Goal: Information Seeking & Learning: Compare options

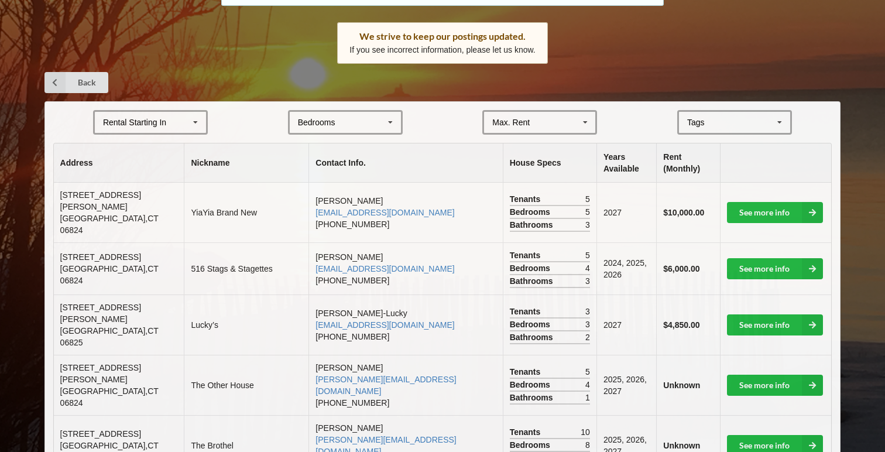
scroll to position [187, 0]
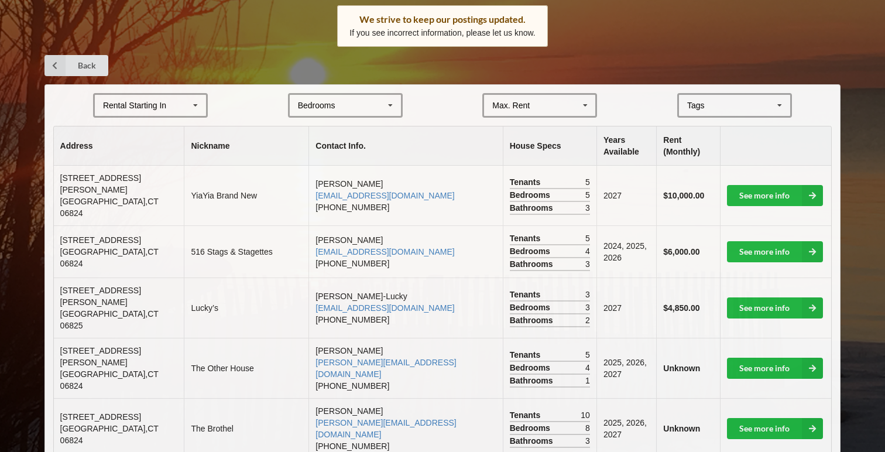
click at [152, 109] on div "Rental Starting In" at bounding box center [134, 105] width 63 height 8
click at [149, 170] on div "2027" at bounding box center [150, 170] width 111 height 22
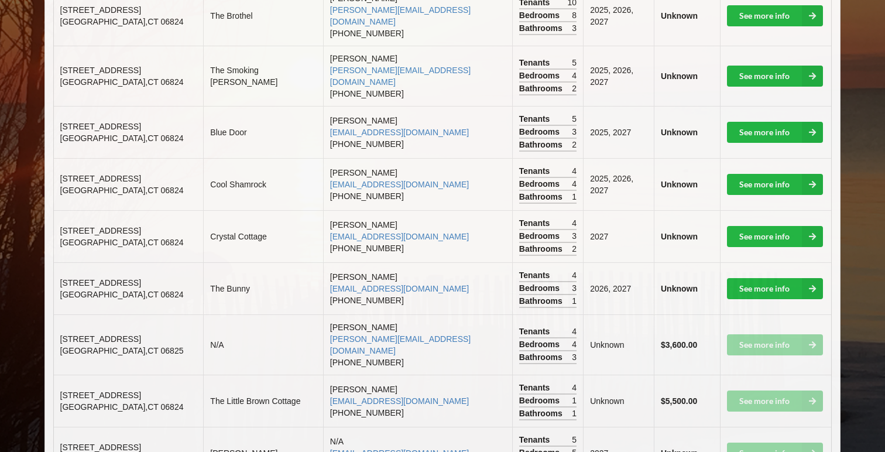
scroll to position [459, 0]
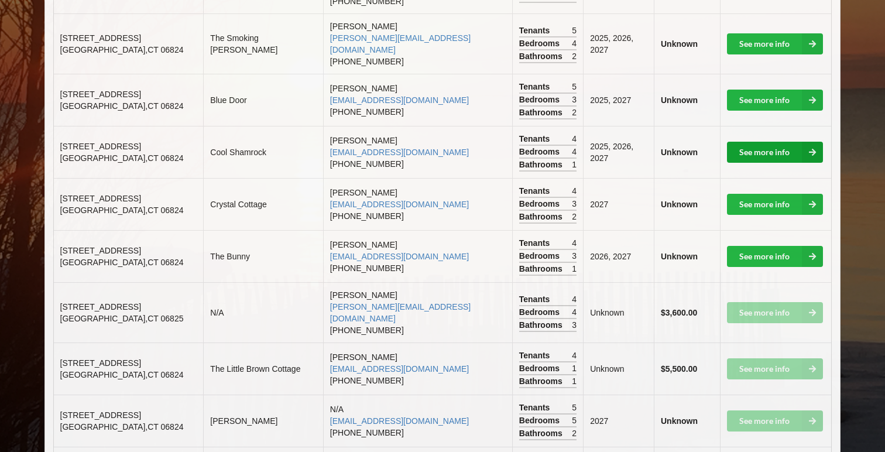
click at [777, 142] on link "See more info" at bounding box center [775, 152] width 96 height 21
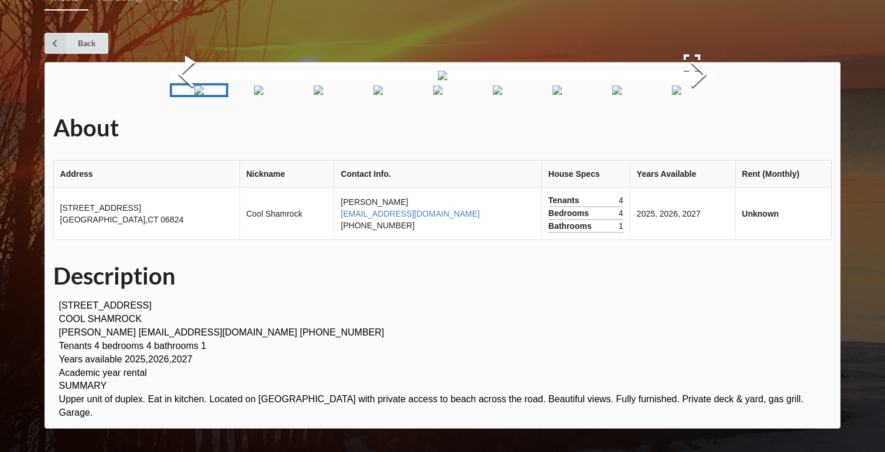
scroll to position [124, 0]
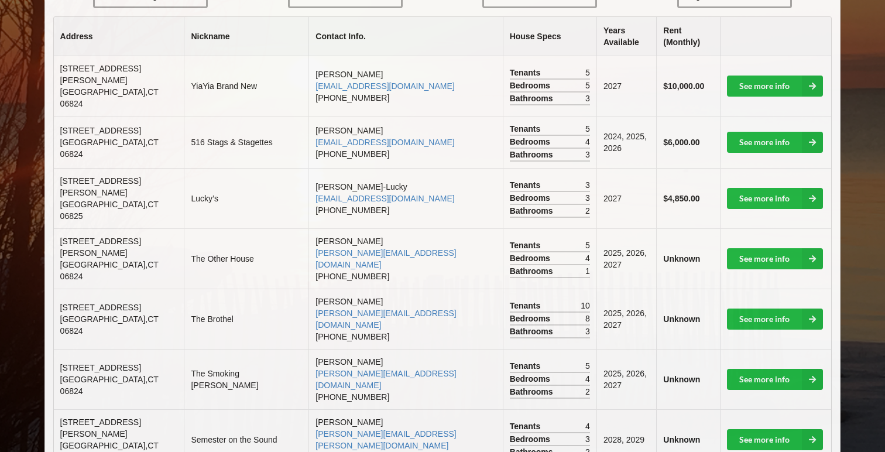
scroll to position [302, 0]
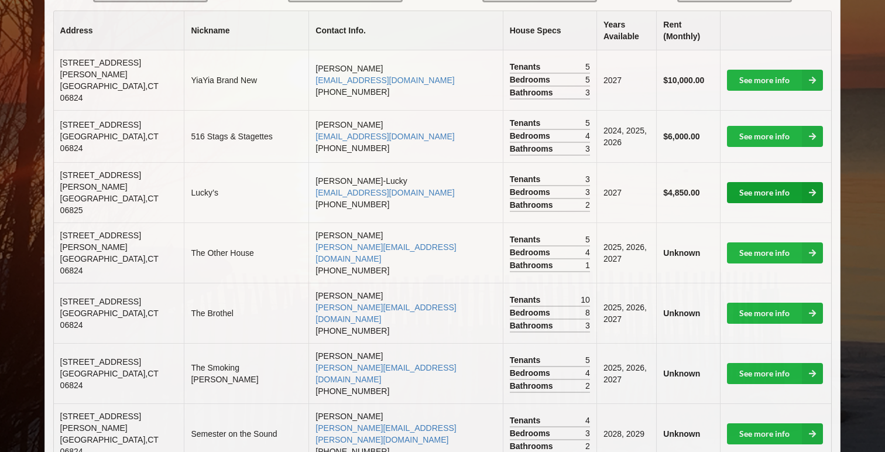
click at [793, 182] on link "See more info" at bounding box center [775, 192] width 96 height 21
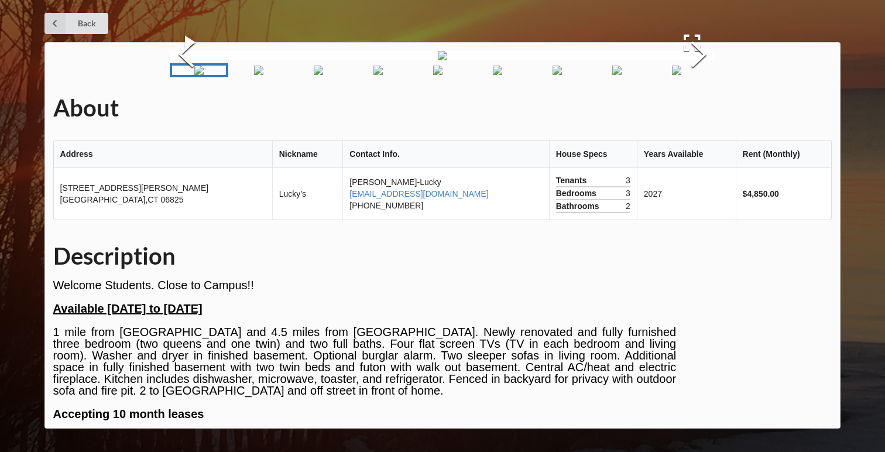
scroll to position [29, 0]
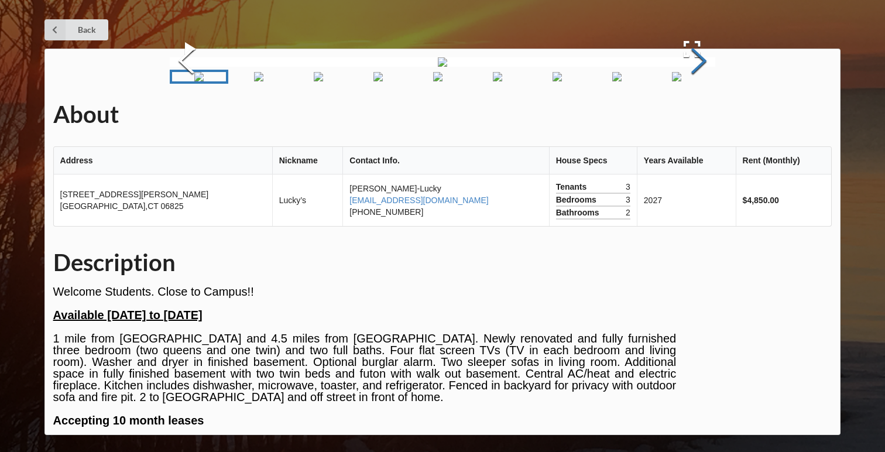
click at [701, 115] on button "Next Slide" at bounding box center [699, 62] width 33 height 106
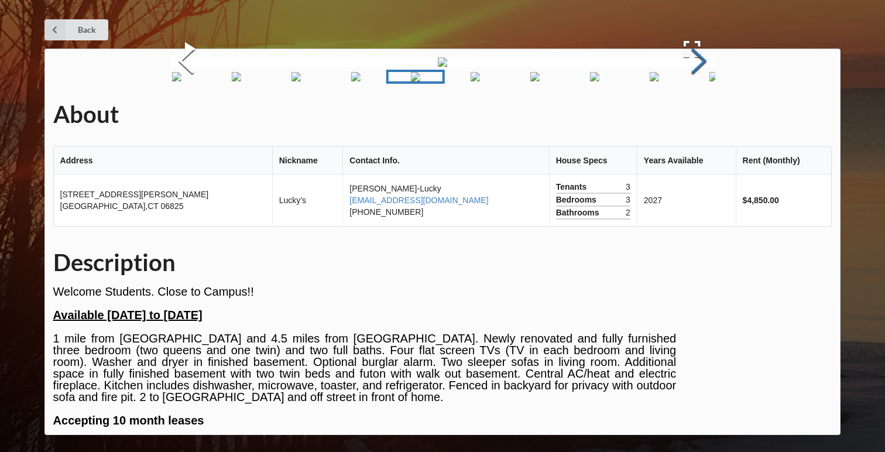
click at [701, 115] on button "Next Slide" at bounding box center [699, 62] width 33 height 106
click at [699, 115] on button "Next Slide" at bounding box center [699, 62] width 33 height 106
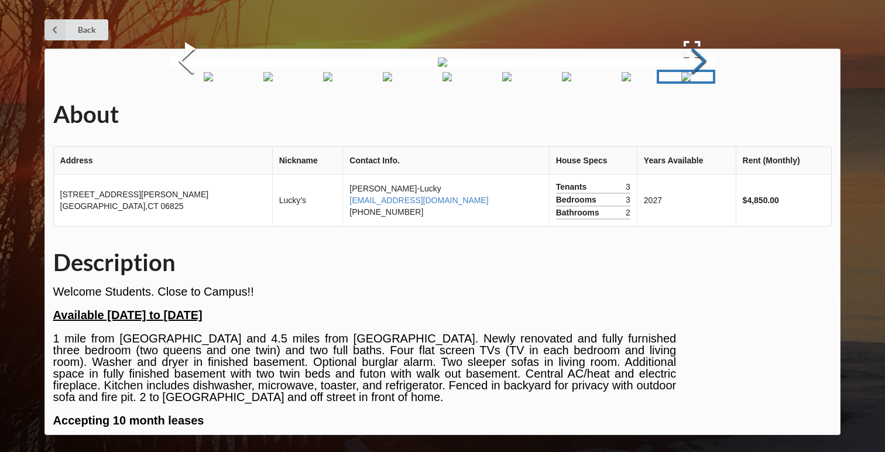
click at [699, 115] on button "Next Slide" at bounding box center [699, 62] width 33 height 106
click at [693, 115] on button "Next Slide" at bounding box center [699, 62] width 33 height 106
click at [691, 115] on button "Next Slide" at bounding box center [699, 62] width 33 height 106
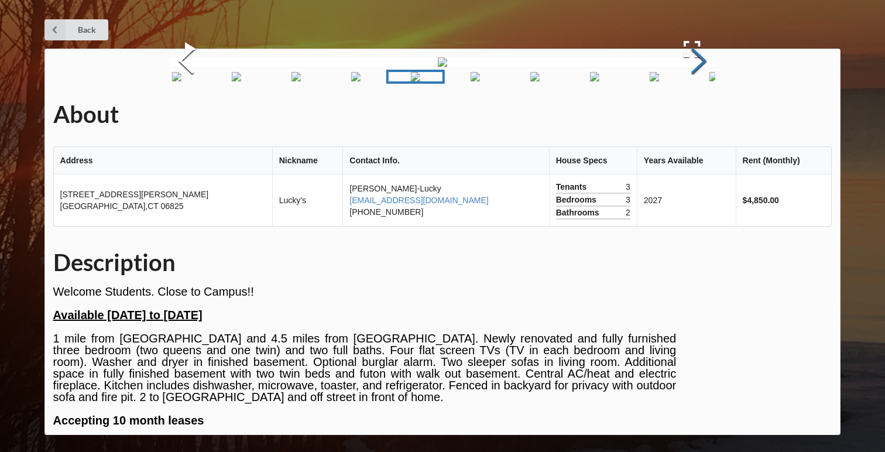
click at [691, 115] on button "Next Slide" at bounding box center [699, 62] width 33 height 106
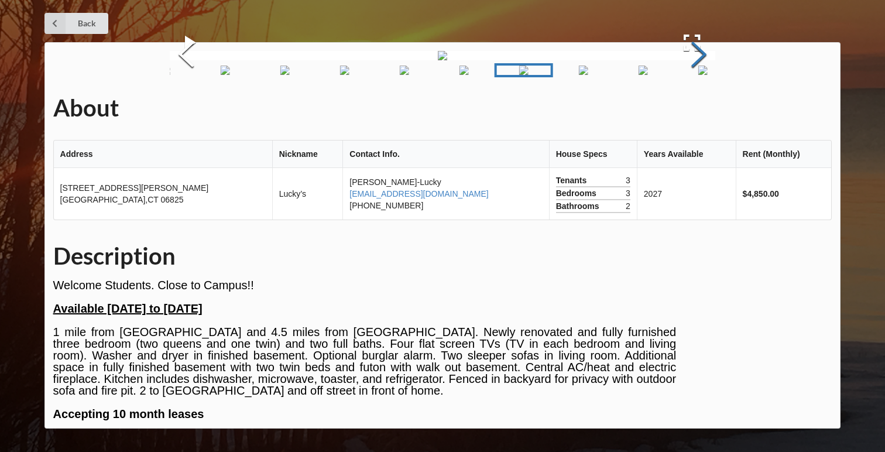
scroll to position [91, 0]
click at [230, 75] on img "Go to Slide 2" at bounding box center [225, 70] width 9 height 9
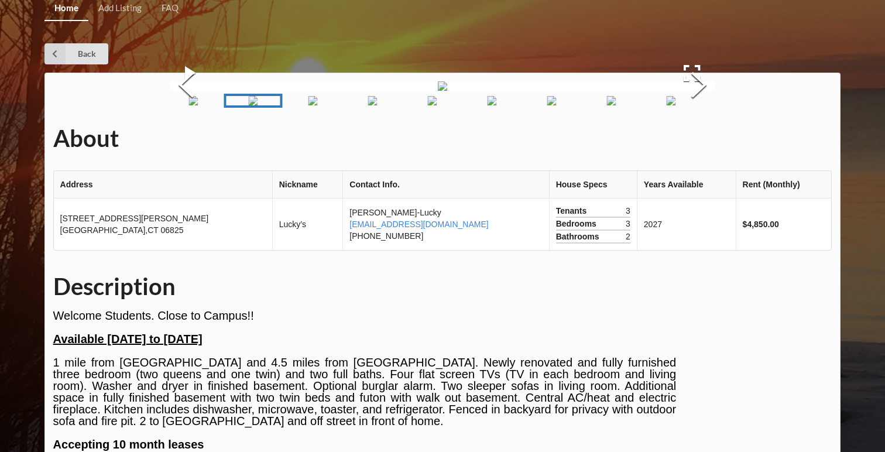
scroll to position [2, 0]
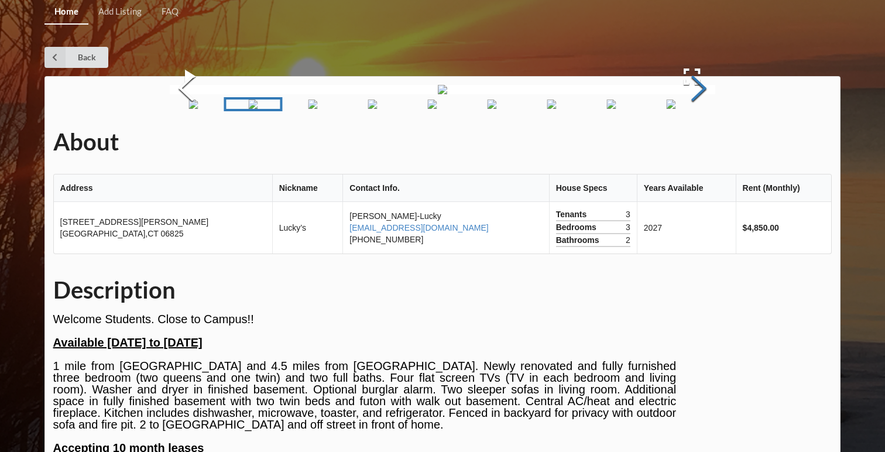
click at [698, 143] on button "Next Slide" at bounding box center [699, 90] width 33 height 106
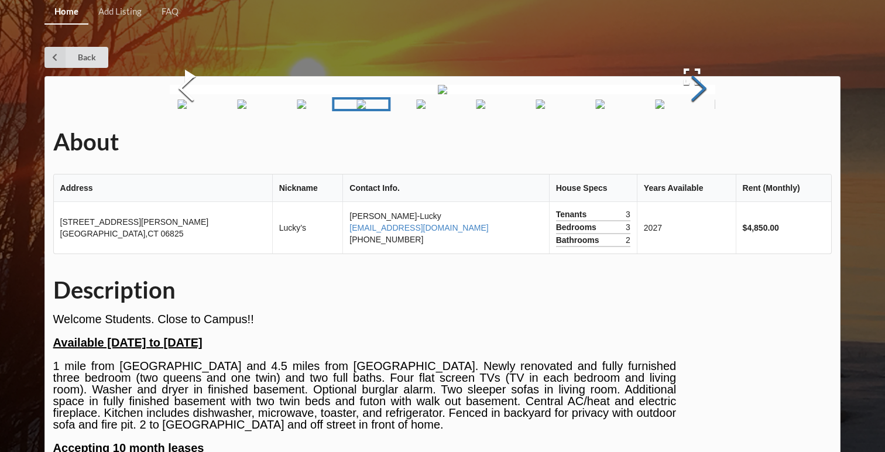
click at [698, 143] on button "Next Slide" at bounding box center [699, 90] width 33 height 106
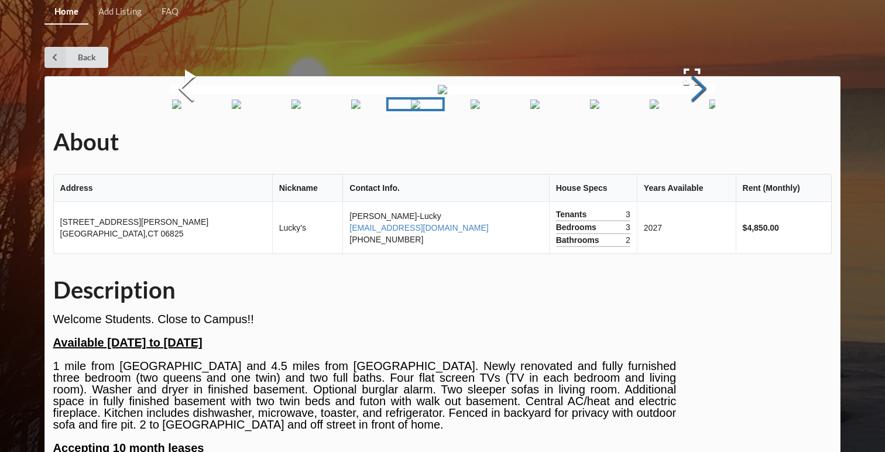
click at [698, 143] on button "Next Slide" at bounding box center [699, 90] width 33 height 106
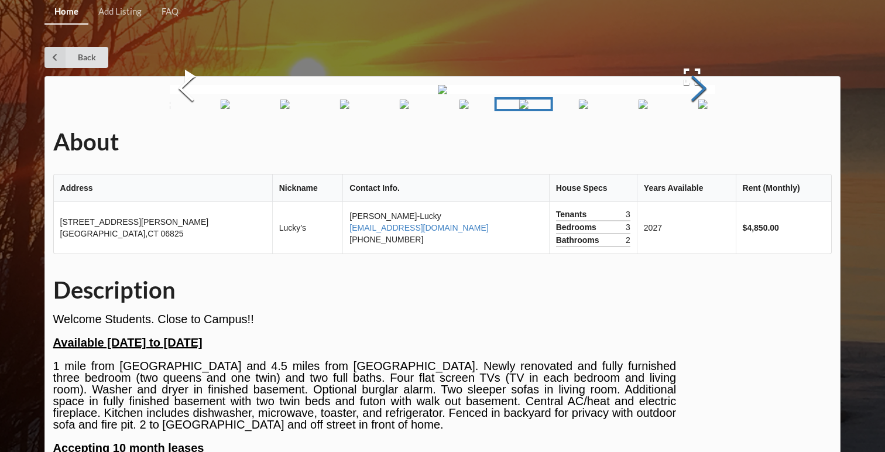
click at [698, 143] on button "Next Slide" at bounding box center [699, 90] width 33 height 106
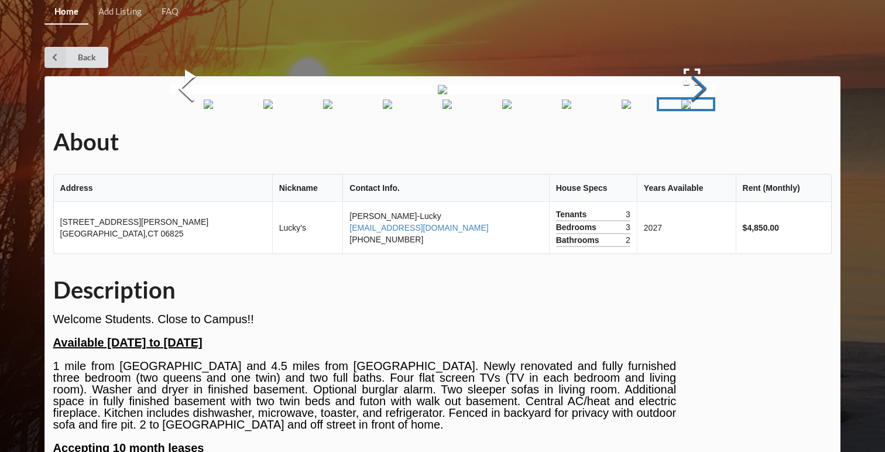
click at [697, 143] on button "Next Slide" at bounding box center [699, 90] width 33 height 106
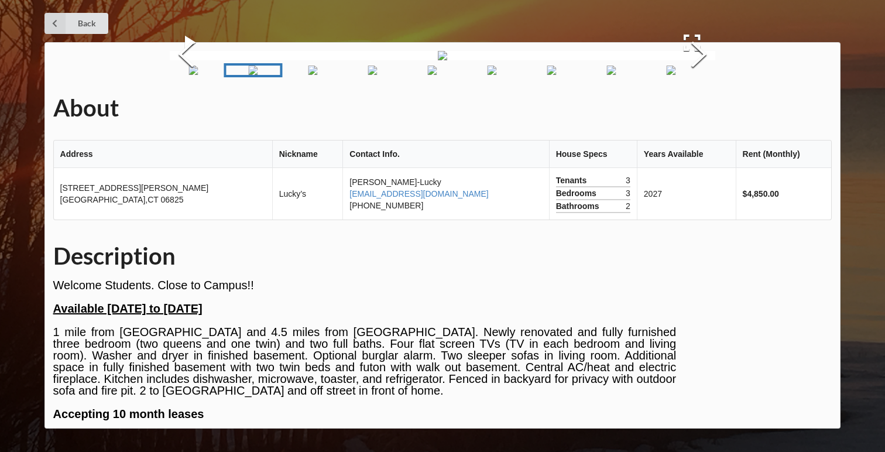
scroll to position [0, 0]
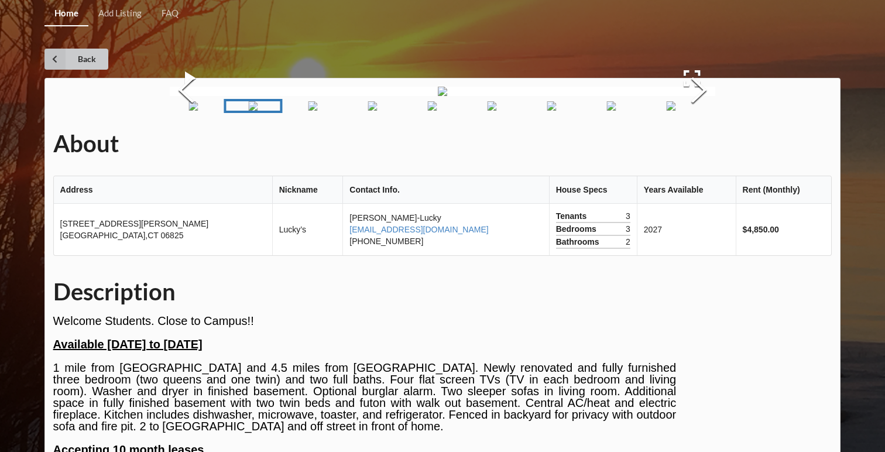
click at [54, 54] on icon at bounding box center [54, 59] width 21 height 21
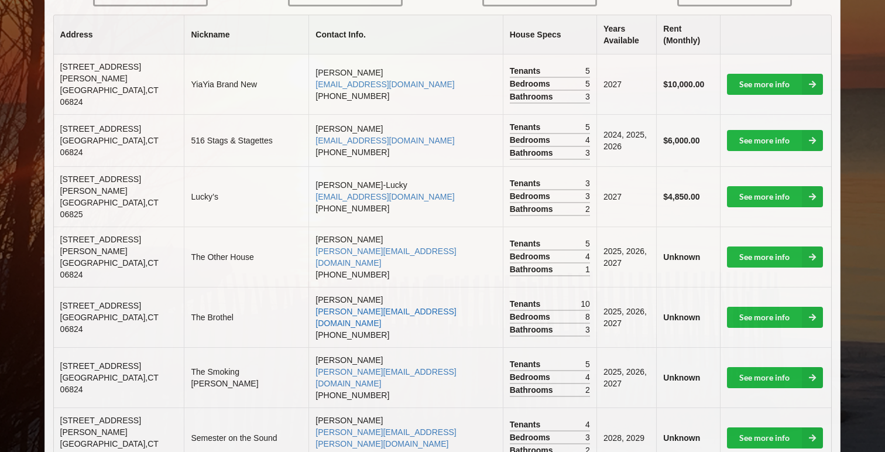
scroll to position [308, 0]
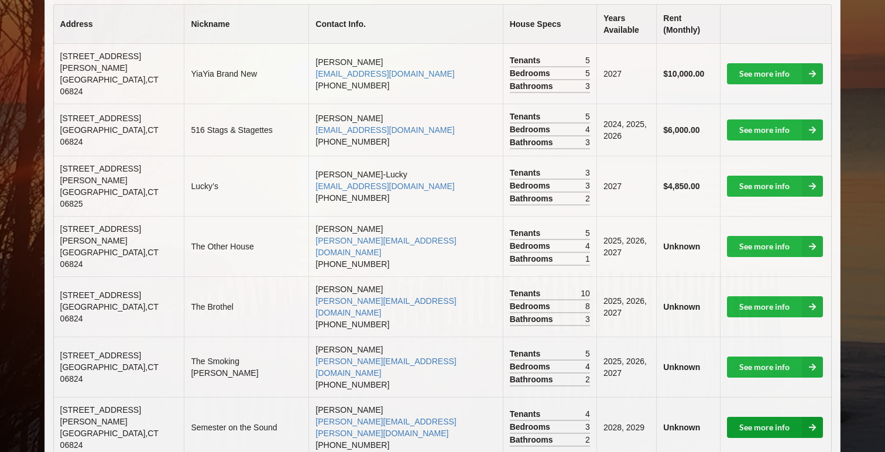
click at [752, 417] on link "See more info" at bounding box center [775, 427] width 96 height 21
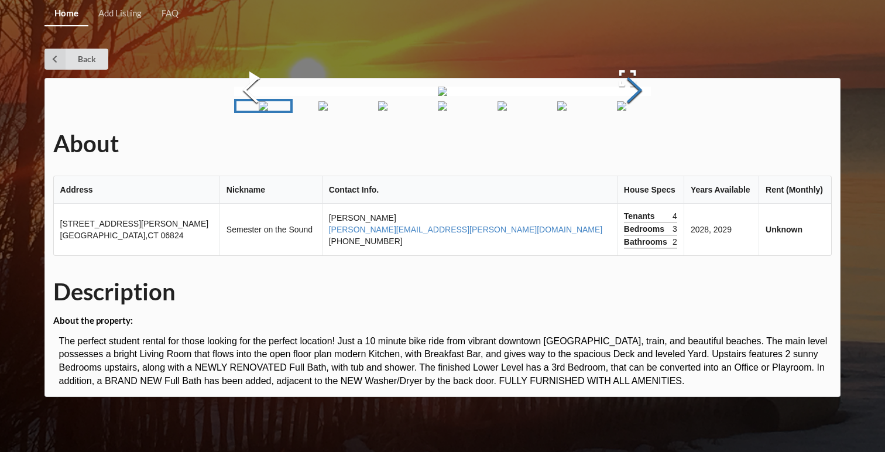
click at [651, 145] on button "Next Slide" at bounding box center [634, 92] width 33 height 106
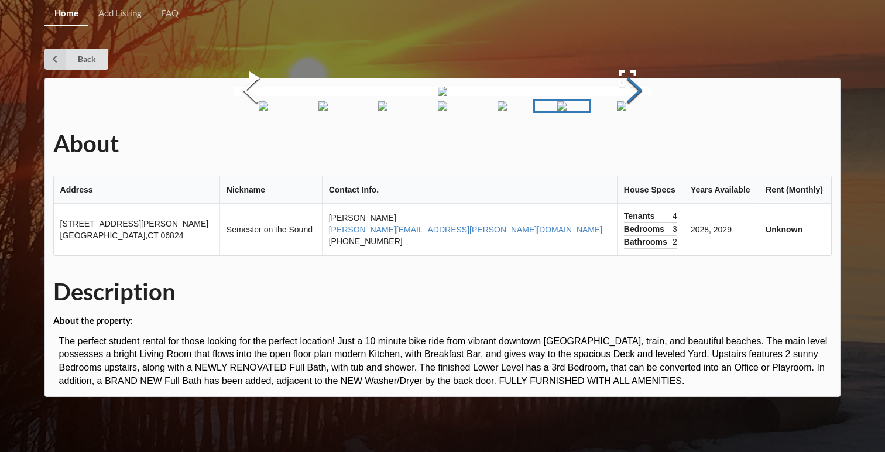
click at [651, 145] on button "Next Slide" at bounding box center [634, 92] width 33 height 106
click at [684, 255] on td "2028, 2029" at bounding box center [721, 230] width 75 height 52
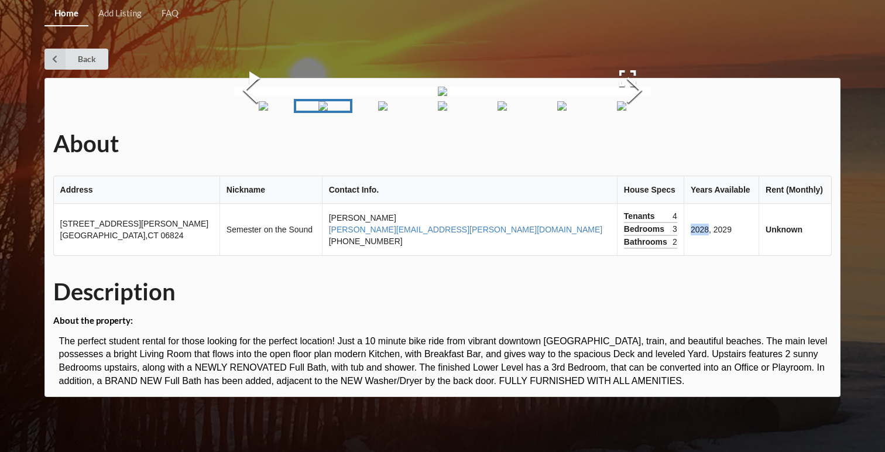
click at [684, 255] on td "2028, 2029" at bounding box center [721, 230] width 75 height 52
click at [664, 289] on div "About Address Nickname Contact Info. House Specs Years Available Rent (Monthly)…" at bounding box center [442, 237] width 797 height 319
click at [651, 145] on button "Next Slide" at bounding box center [634, 92] width 33 height 106
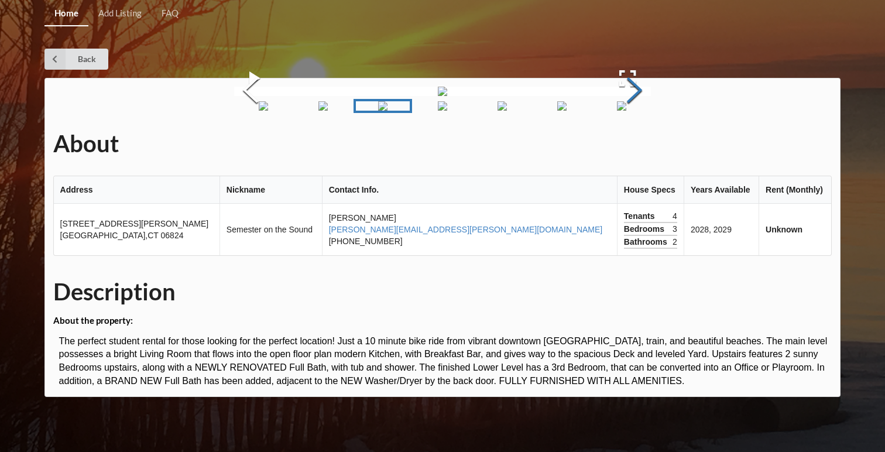
click at [651, 145] on button "Next Slide" at bounding box center [634, 92] width 33 height 106
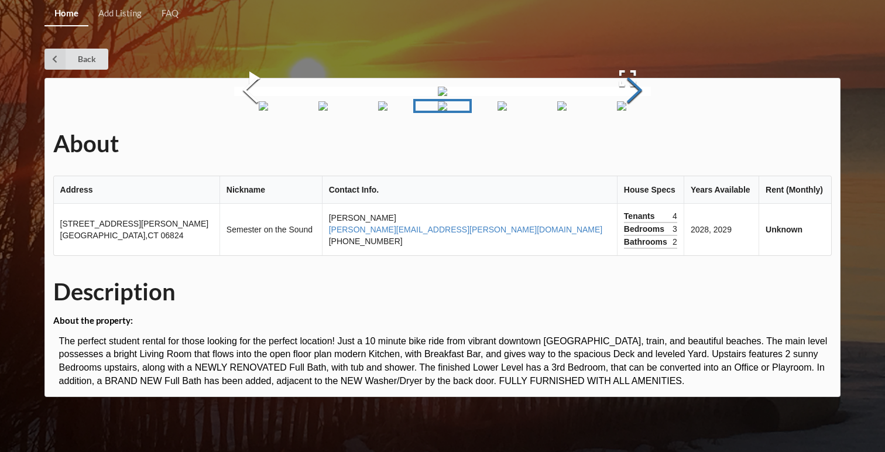
scroll to position [0, 0]
click at [651, 145] on button "Next Slide" at bounding box center [634, 92] width 33 height 106
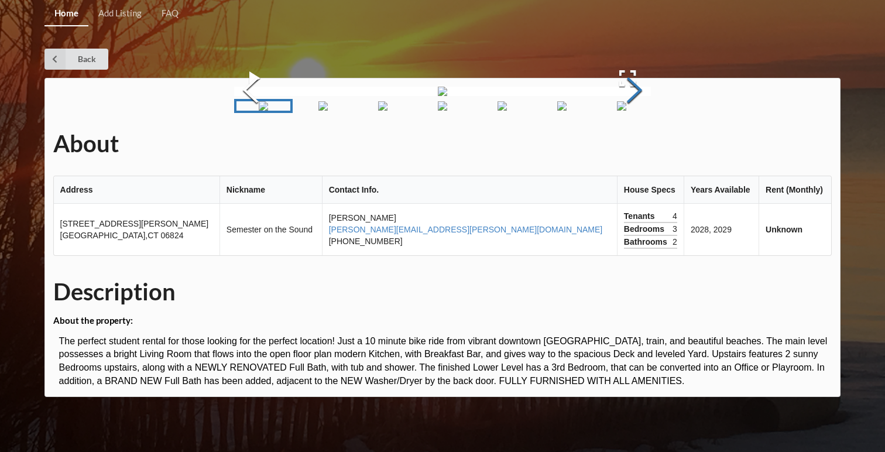
click at [651, 145] on button "Next Slide" at bounding box center [634, 92] width 33 height 106
click at [54, 66] on icon at bounding box center [54, 59] width 21 height 21
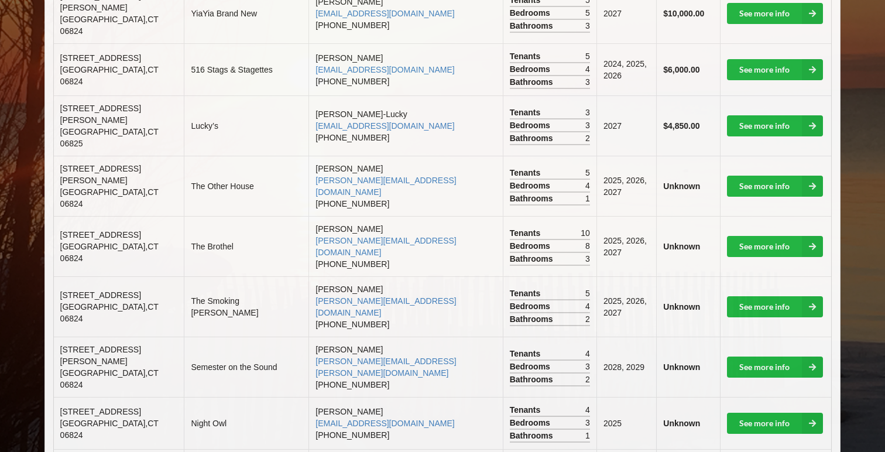
scroll to position [401, 0]
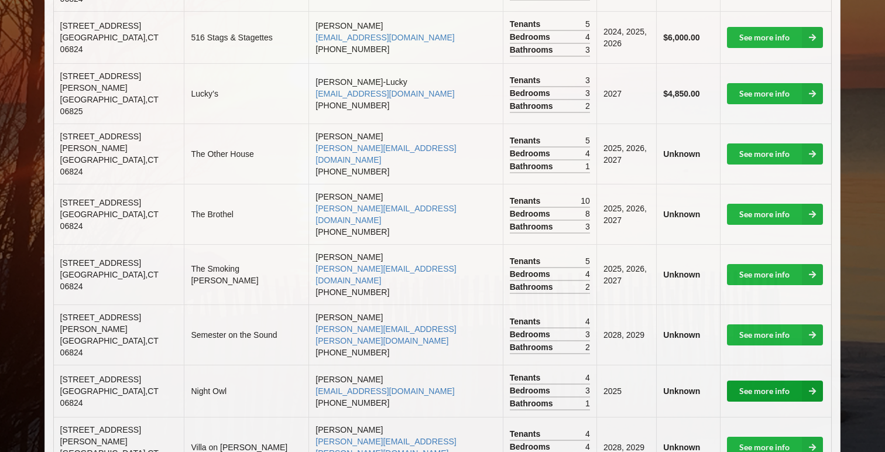
click at [762, 380] on link "See more info" at bounding box center [775, 390] width 96 height 21
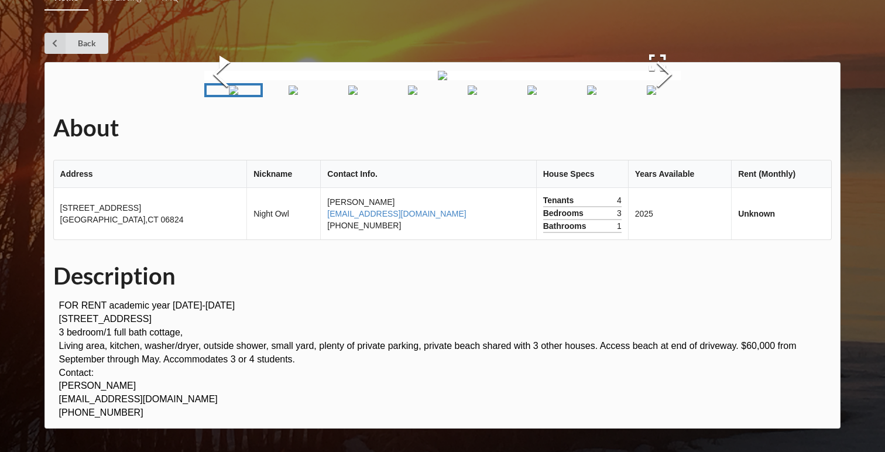
scroll to position [52, 0]
click at [658, 129] on button "Next Slide" at bounding box center [664, 76] width 33 height 106
click at [659, 129] on button "Next Slide" at bounding box center [664, 76] width 33 height 106
click at [660, 129] on button "Next Slide" at bounding box center [664, 76] width 33 height 106
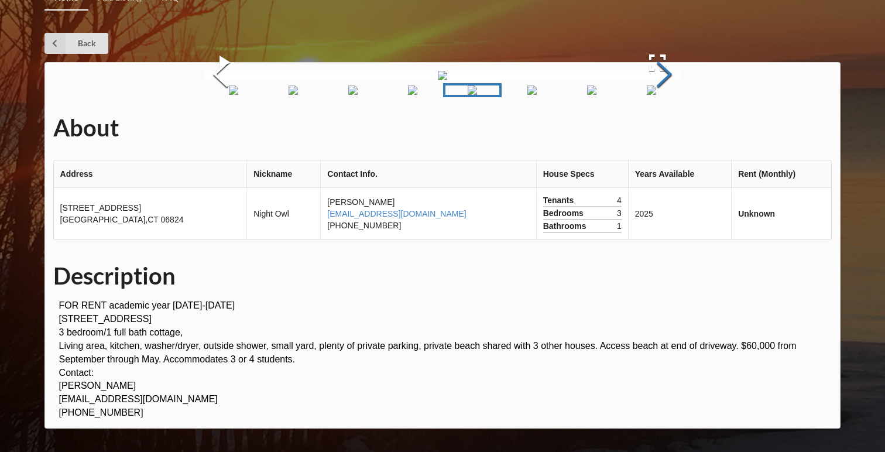
click at [659, 129] on button "Next Slide" at bounding box center [664, 76] width 33 height 106
click at [660, 129] on button "Next Slide" at bounding box center [664, 76] width 33 height 106
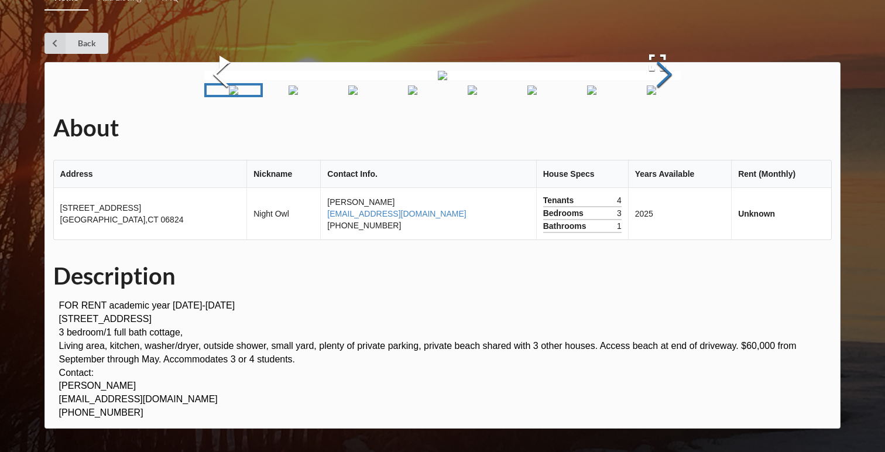
click at [673, 129] on button "Next Slide" at bounding box center [664, 76] width 33 height 106
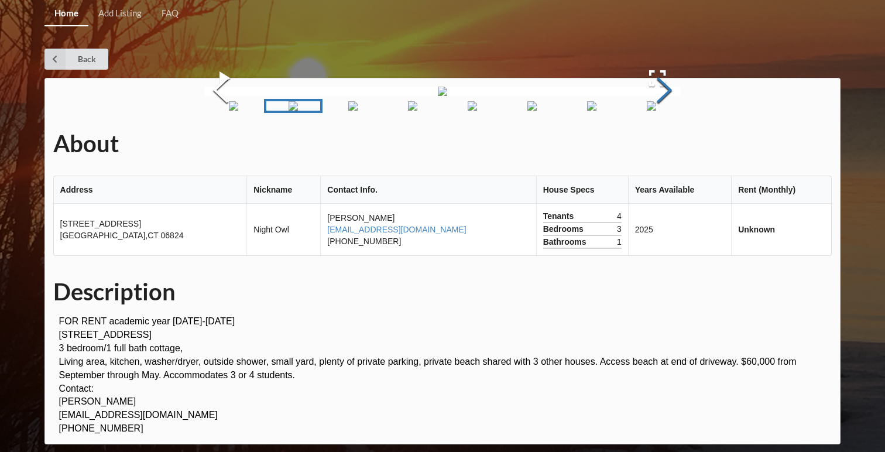
click at [667, 145] on button "Next Slide" at bounding box center [664, 92] width 33 height 106
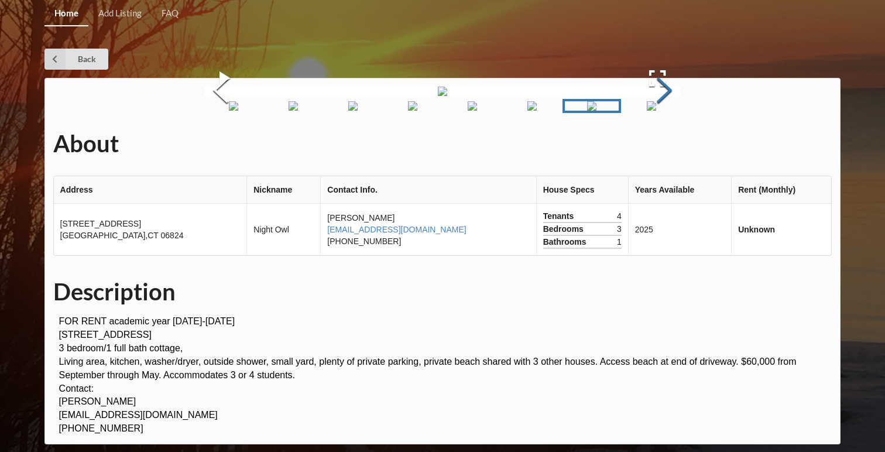
click at [667, 145] on button "Next Slide" at bounding box center [664, 92] width 33 height 106
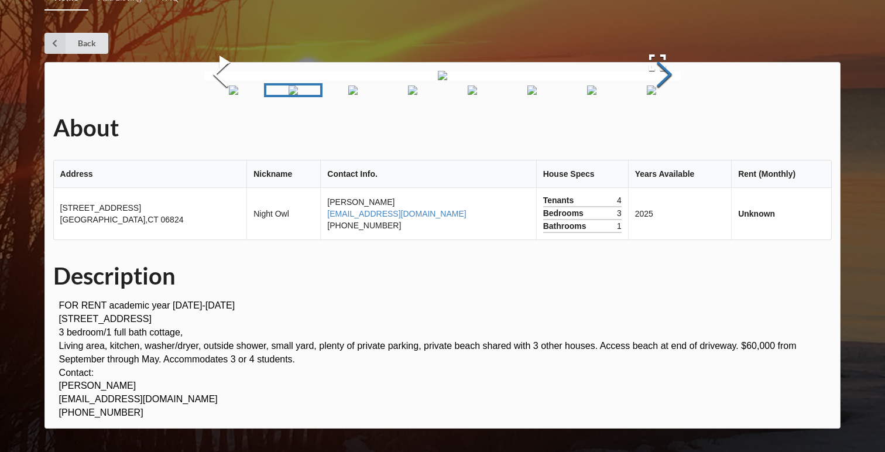
scroll to position [55, 0]
click at [656, 129] on button "Next Slide" at bounding box center [664, 76] width 33 height 106
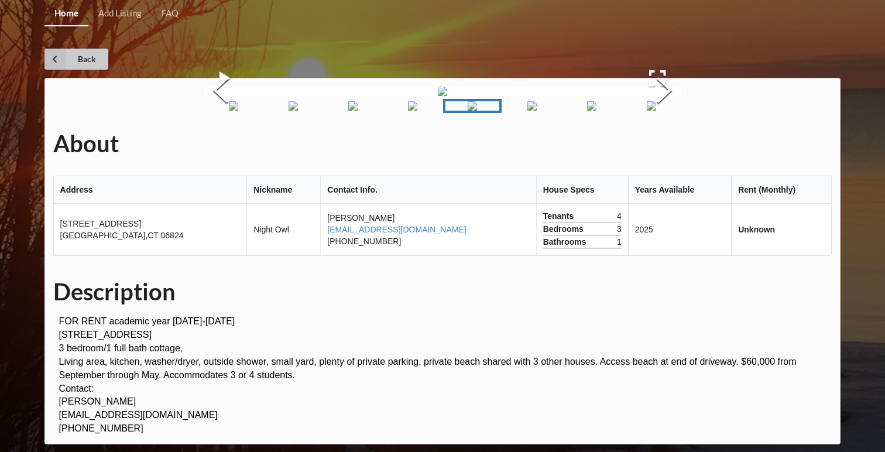
click at [52, 52] on icon at bounding box center [54, 59] width 21 height 21
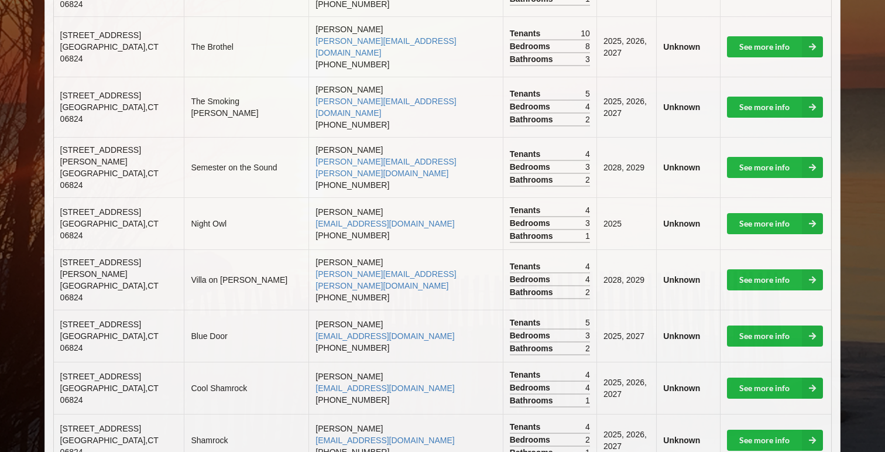
scroll to position [582, 0]
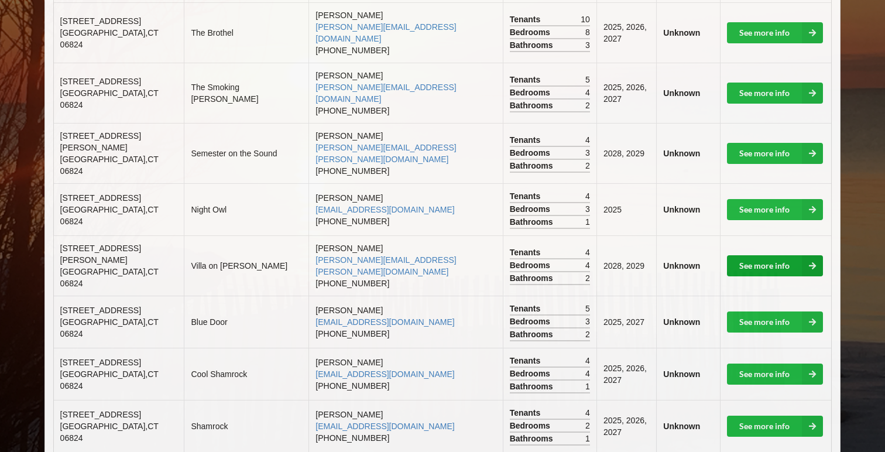
click at [767, 255] on link "See more info" at bounding box center [775, 265] width 96 height 21
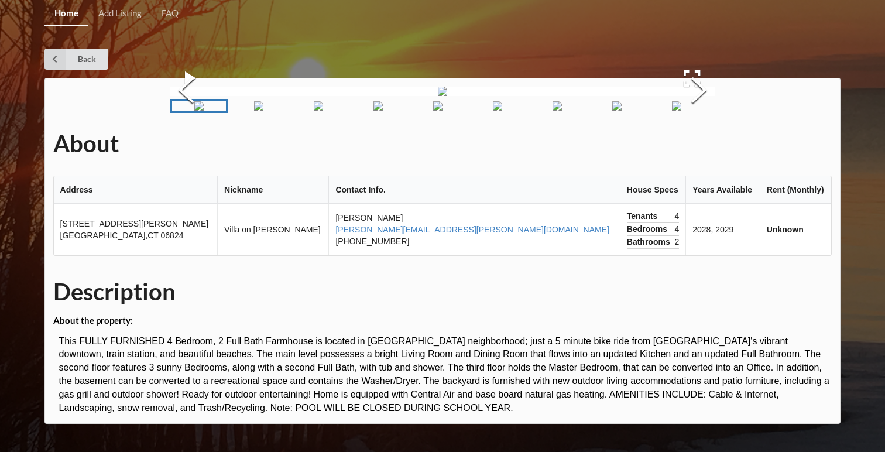
scroll to position [97, 0]
click at [701, 145] on button "Next Slide" at bounding box center [699, 92] width 33 height 106
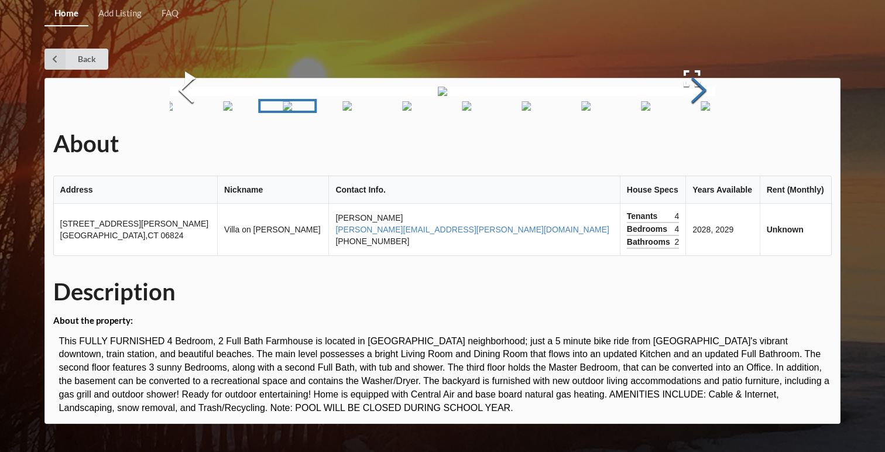
click at [701, 145] on button "Next Slide" at bounding box center [699, 92] width 33 height 106
click at [700, 145] on button "Next Slide" at bounding box center [699, 92] width 33 height 106
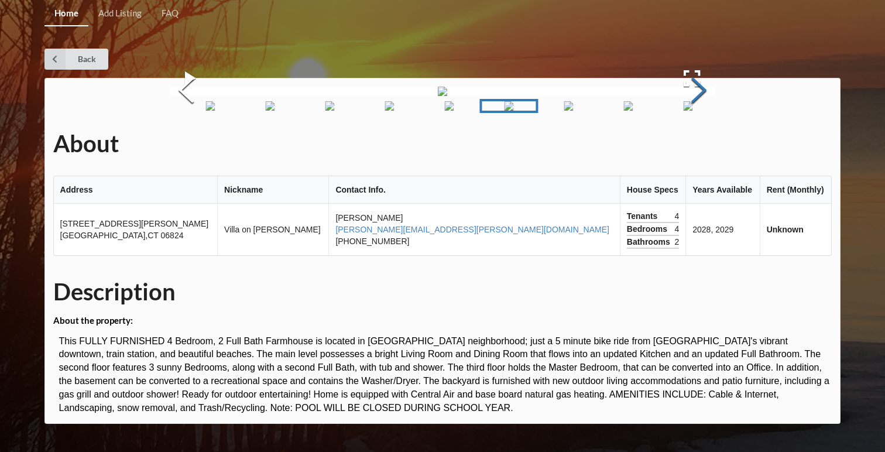
click at [700, 145] on button "Next Slide" at bounding box center [699, 92] width 33 height 106
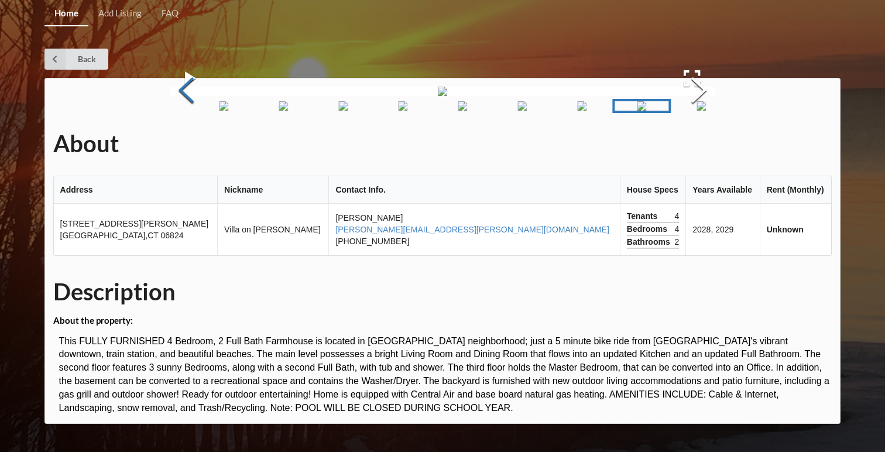
click at [178, 141] on button "Previous Slide" at bounding box center [186, 92] width 33 height 106
click at [701, 145] on button "Next Slide" at bounding box center [699, 92] width 33 height 106
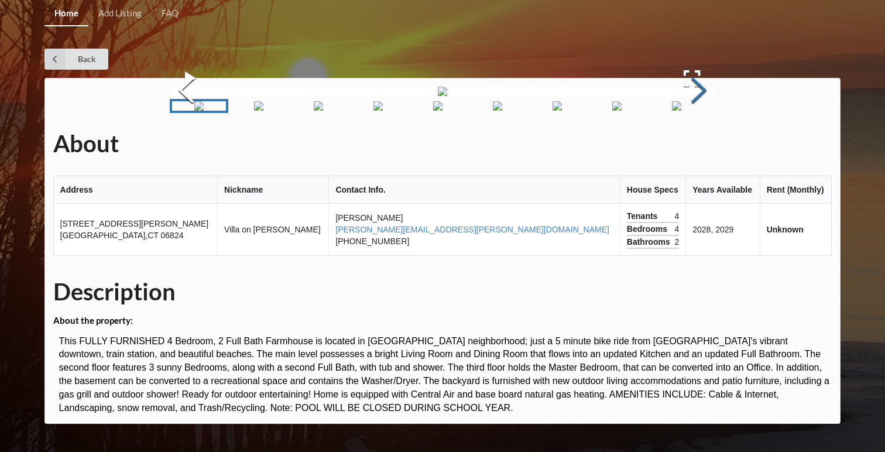
click at [699, 145] on button "Next Slide" at bounding box center [699, 92] width 33 height 106
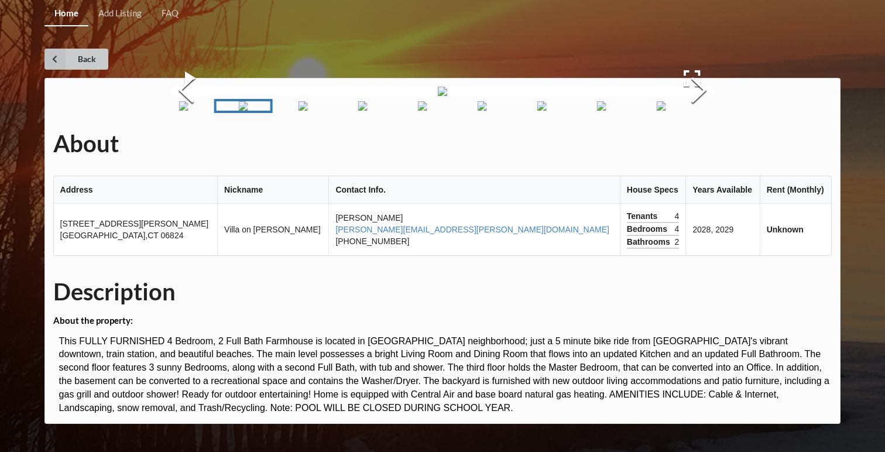
click at [58, 56] on icon at bounding box center [54, 59] width 21 height 21
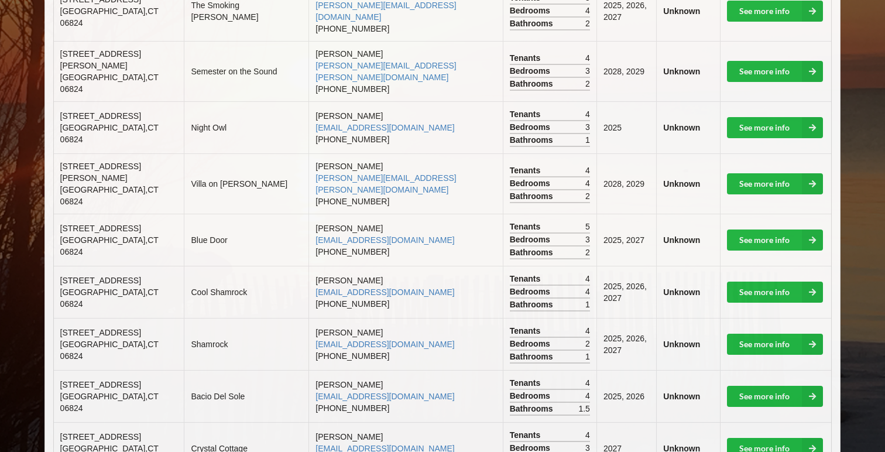
scroll to position [666, 0]
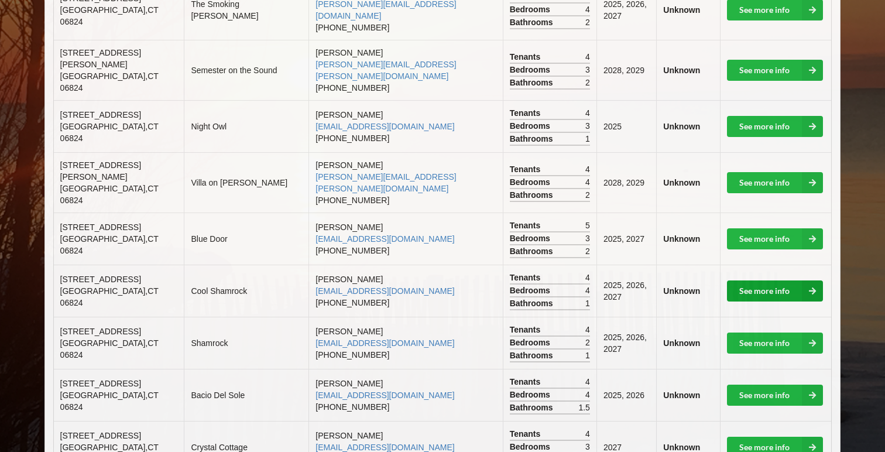
click at [780, 280] on link "See more info" at bounding box center [775, 290] width 96 height 21
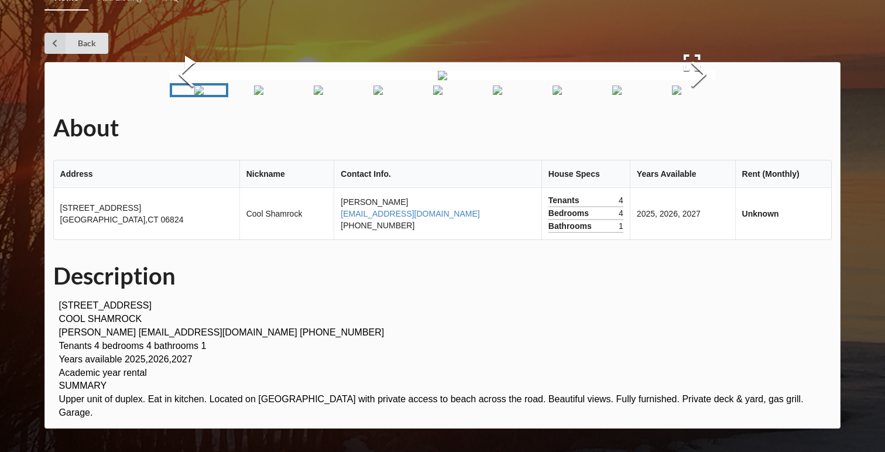
scroll to position [94, 0]
click at [701, 129] on button "Next Slide" at bounding box center [699, 76] width 33 height 106
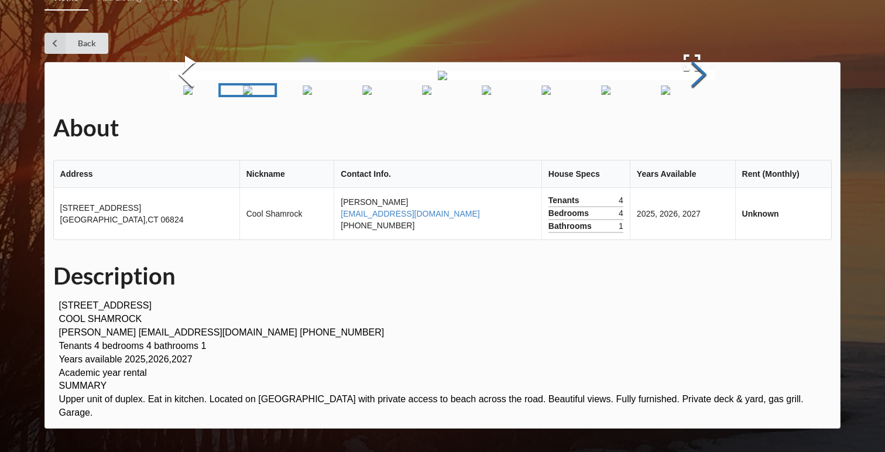
click at [701, 129] on button "Next Slide" at bounding box center [699, 76] width 33 height 106
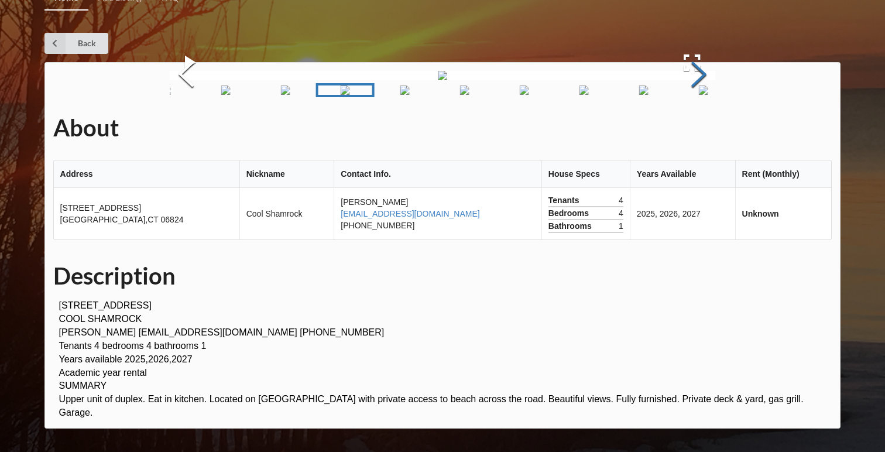
click at [701, 129] on button "Next Slide" at bounding box center [699, 76] width 33 height 106
click at [702, 129] on button "Next Slide" at bounding box center [699, 76] width 33 height 106
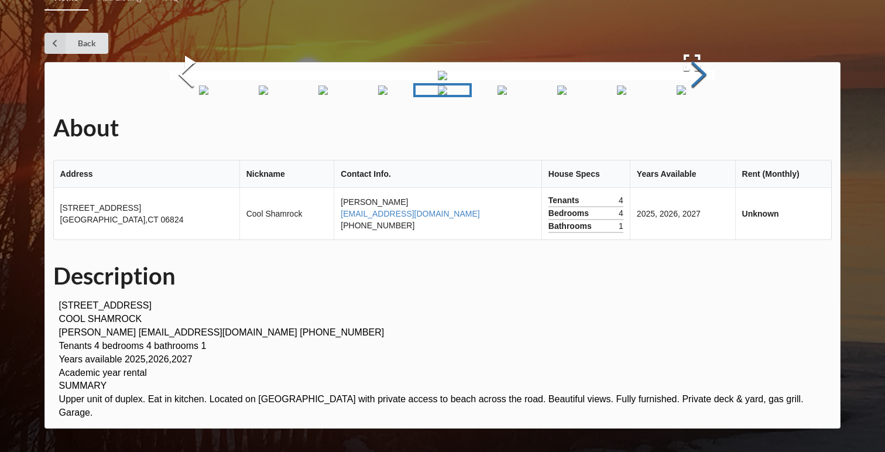
click at [702, 129] on button "Next Slide" at bounding box center [699, 76] width 33 height 106
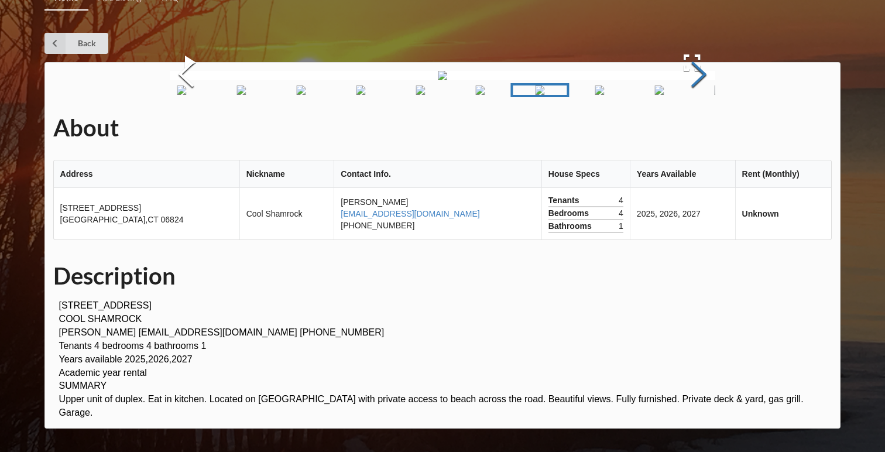
click at [702, 129] on button "Next Slide" at bounding box center [699, 76] width 33 height 106
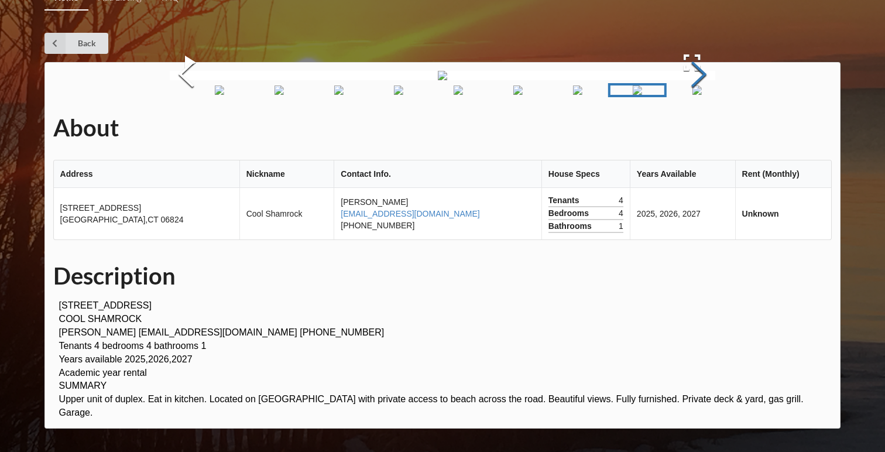
click at [702, 129] on button "Next Slide" at bounding box center [699, 76] width 33 height 106
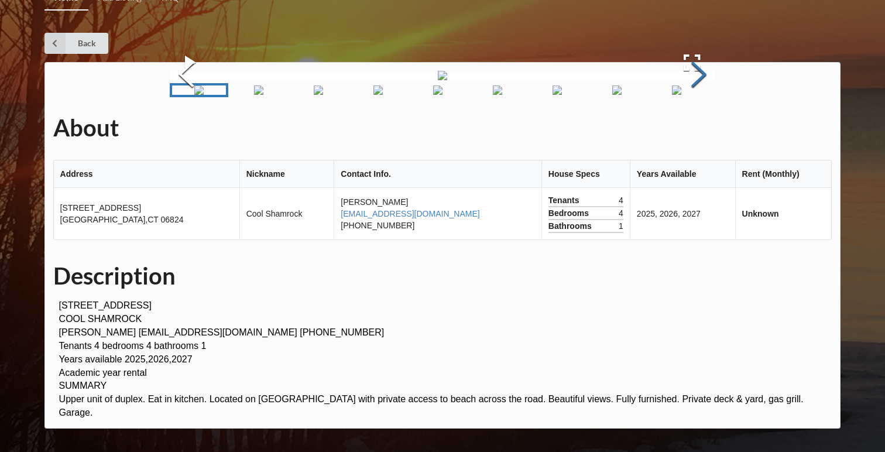
click at [701, 129] on button "Next Slide" at bounding box center [699, 76] width 33 height 106
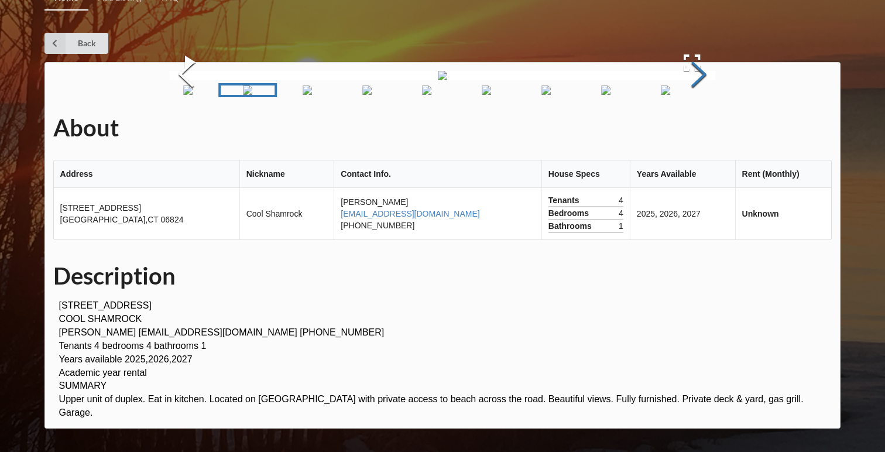
scroll to position [390, 0]
click at [180, 360] on p "[STREET_ADDRESS] COOL SHAMROCK [PERSON_NAME] [EMAIL_ADDRESS][DOMAIN_NAME] [PHON…" at bounding box center [445, 359] width 773 height 121
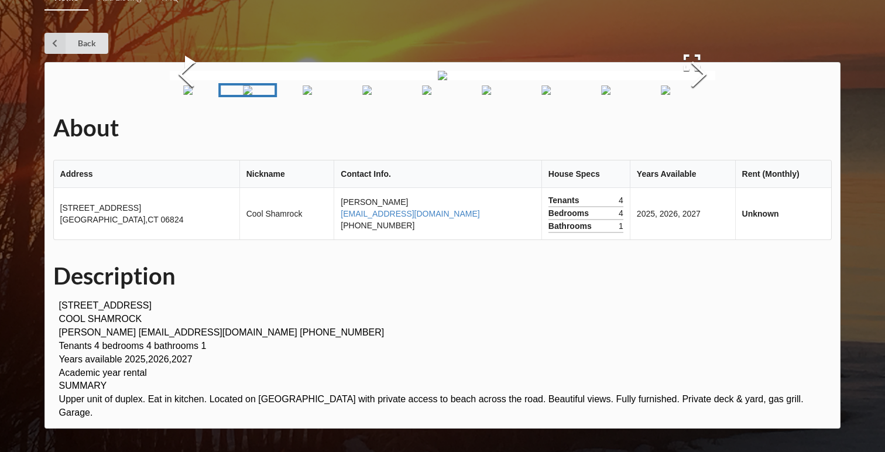
click at [178, 358] on p "[STREET_ADDRESS] COOL SHAMROCK [PERSON_NAME] [EMAIL_ADDRESS][DOMAIN_NAME] [PHON…" at bounding box center [445, 359] width 773 height 121
click at [190, 356] on p "[STREET_ADDRESS] COOL SHAMROCK [PERSON_NAME] [EMAIL_ADDRESS][DOMAIN_NAME] [PHON…" at bounding box center [445, 359] width 773 height 121
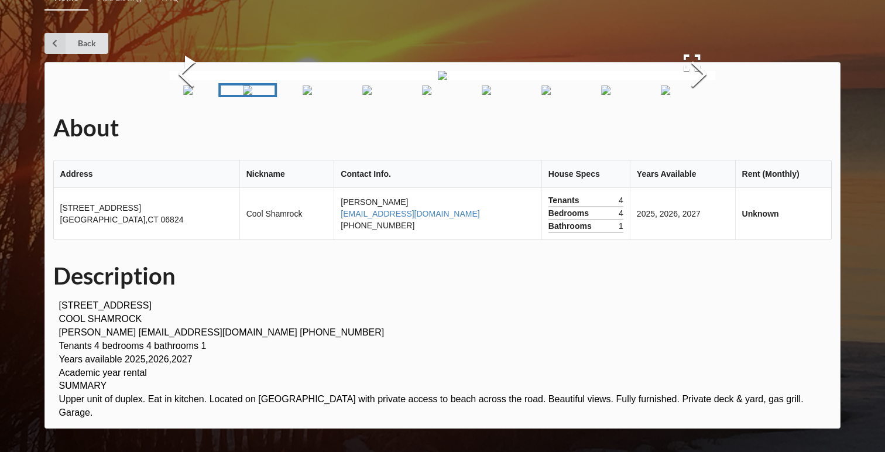
click at [190, 356] on p "[STREET_ADDRESS] COOL SHAMROCK [PERSON_NAME] [EMAIL_ADDRESS][DOMAIN_NAME] [PHON…" at bounding box center [445, 359] width 773 height 121
click at [179, 362] on p "[STREET_ADDRESS] COOL SHAMROCK [PERSON_NAME] [EMAIL_ADDRESS][DOMAIN_NAME] [PHON…" at bounding box center [445, 359] width 773 height 121
drag, startPoint x: 176, startPoint y: 358, endPoint x: 201, endPoint y: 358, distance: 25.8
click at [200, 358] on p "[STREET_ADDRESS] COOL SHAMROCK [PERSON_NAME] [EMAIL_ADDRESS][DOMAIN_NAME] [PHON…" at bounding box center [445, 359] width 773 height 121
click at [201, 358] on p "[STREET_ADDRESS] COOL SHAMROCK [PERSON_NAME] [EMAIL_ADDRESS][DOMAIN_NAME] [PHON…" at bounding box center [445, 359] width 773 height 121
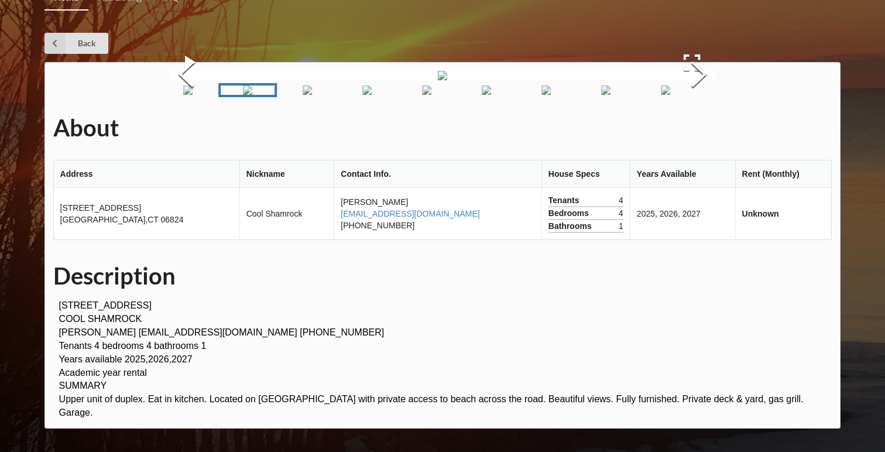
scroll to position [6, 0]
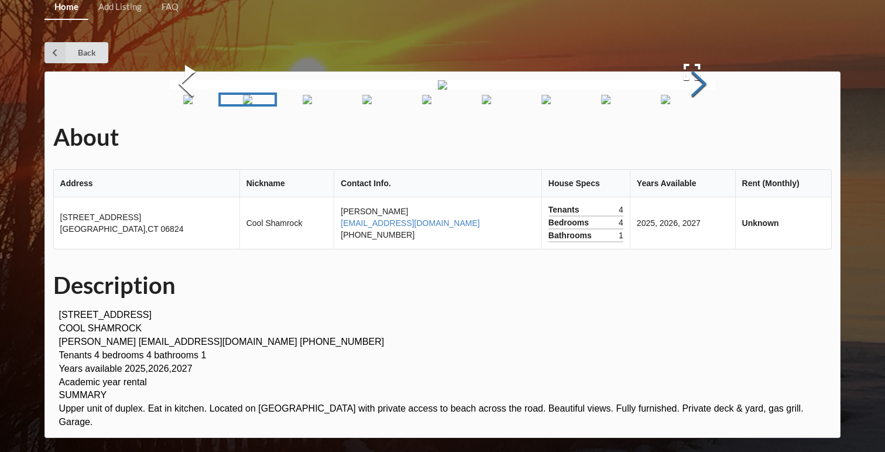
click at [708, 138] on button "Next Slide" at bounding box center [699, 85] width 33 height 106
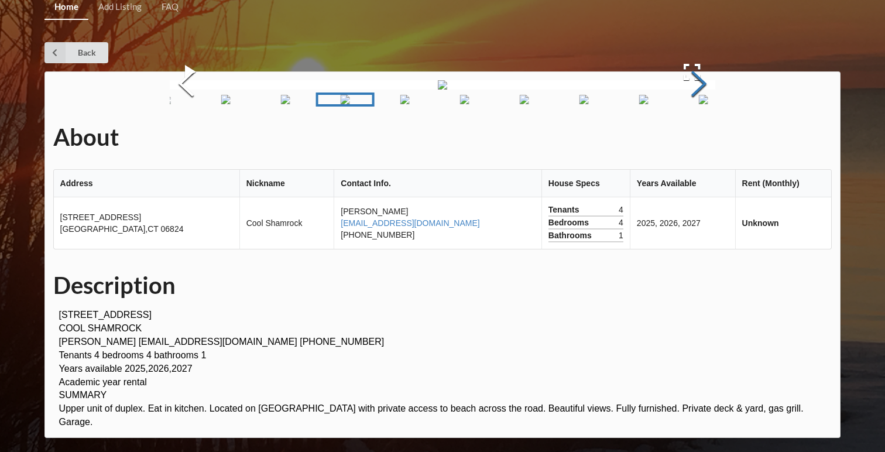
click at [708, 138] on button "Next Slide" at bounding box center [699, 85] width 33 height 106
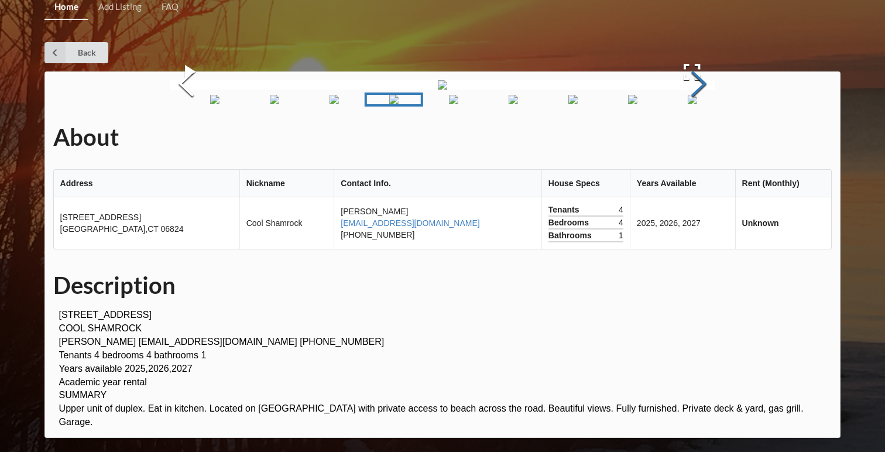
click at [708, 138] on button "Next Slide" at bounding box center [699, 85] width 33 height 106
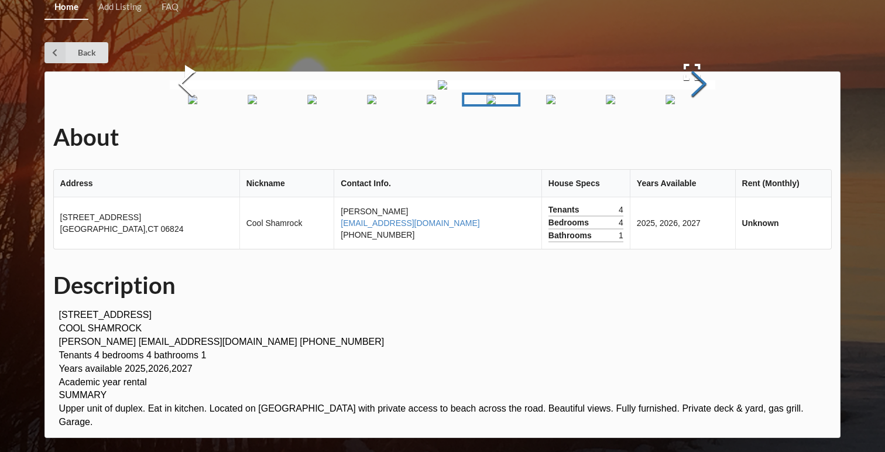
click at [707, 138] on button "Next Slide" at bounding box center [699, 85] width 33 height 106
click at [705, 138] on button "Next Slide" at bounding box center [699, 85] width 33 height 106
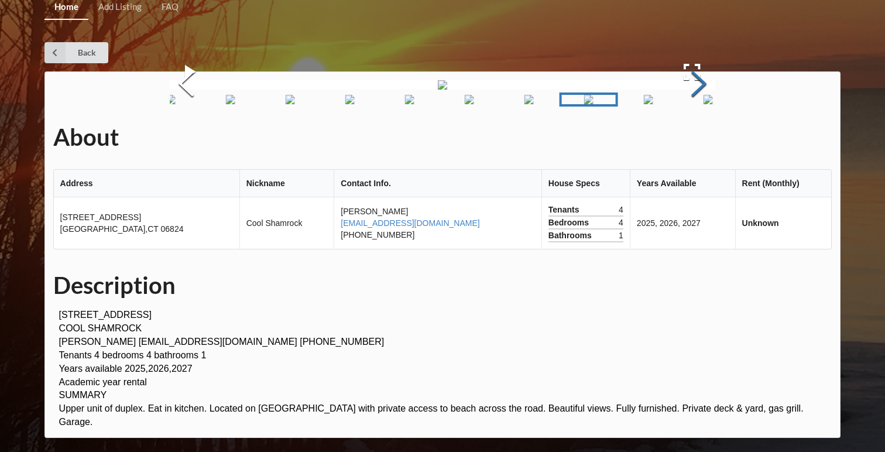
click at [705, 138] on button "Next Slide" at bounding box center [699, 85] width 33 height 106
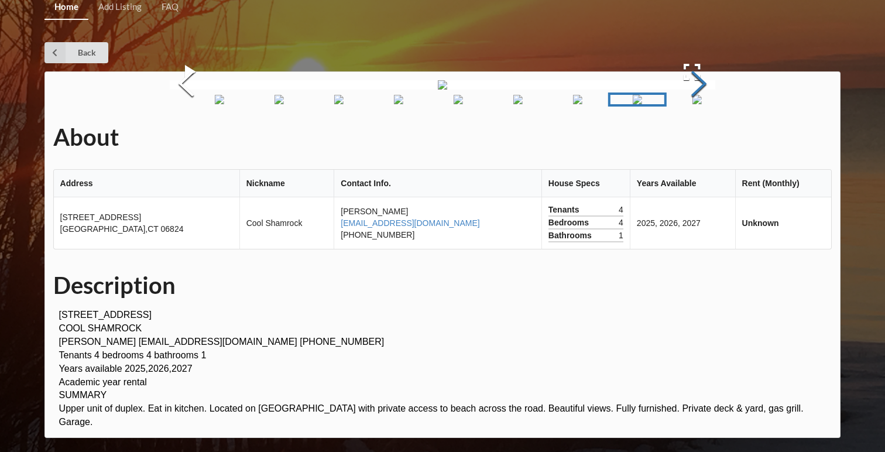
click at [705, 138] on button "Next Slide" at bounding box center [699, 85] width 33 height 106
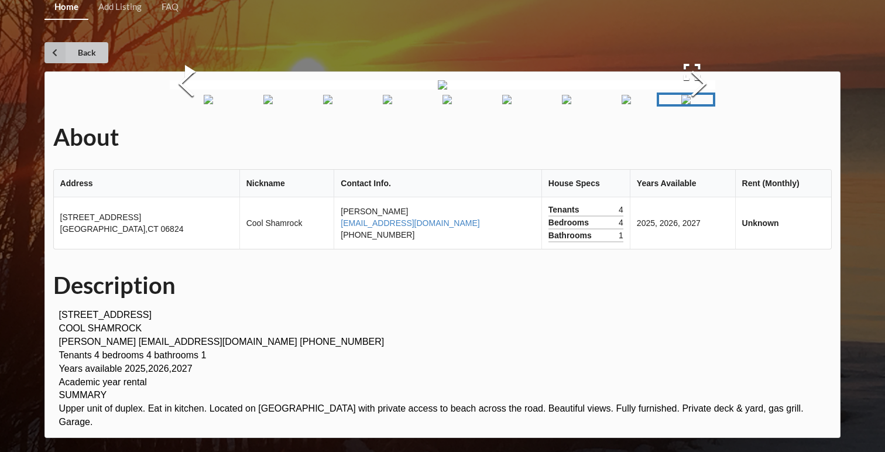
click at [50, 53] on icon at bounding box center [54, 52] width 21 height 21
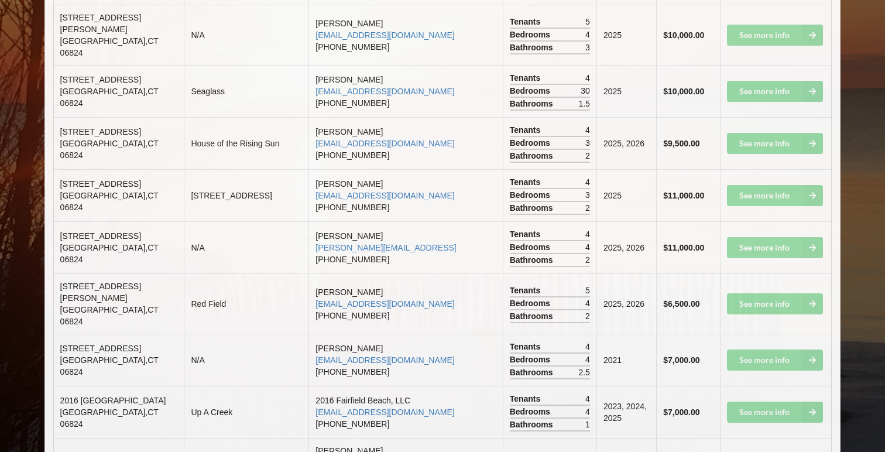
scroll to position [1405, 0]
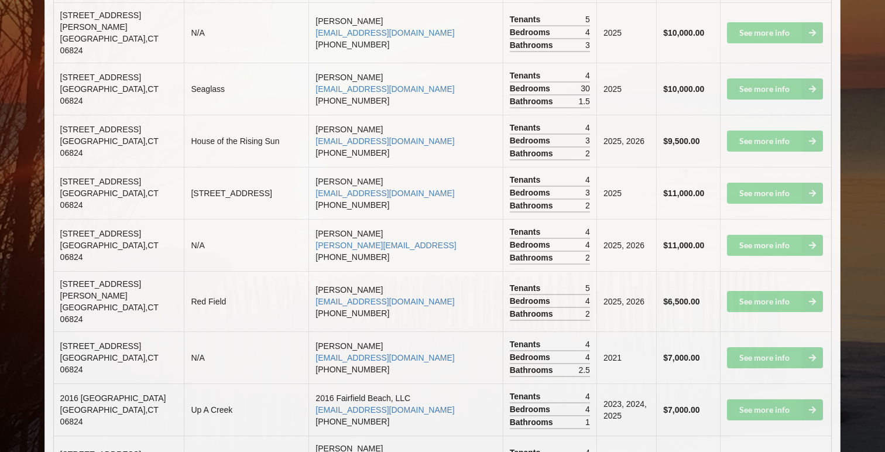
click at [783, 219] on td "See more info" at bounding box center [776, 245] width 112 height 52
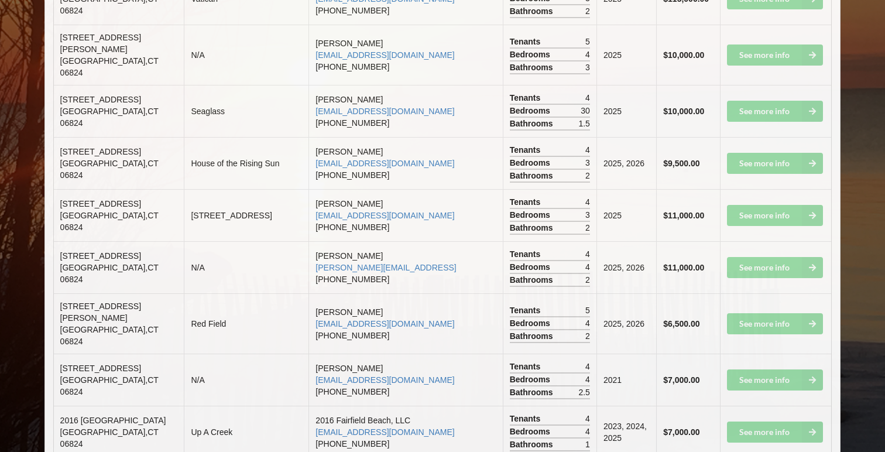
click at [781, 241] on td "See more info" at bounding box center [776, 267] width 112 height 52
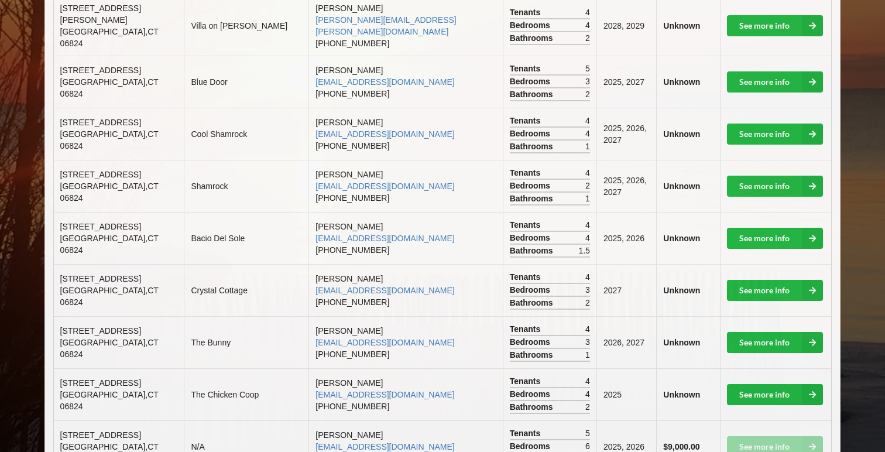
scroll to position [815, 0]
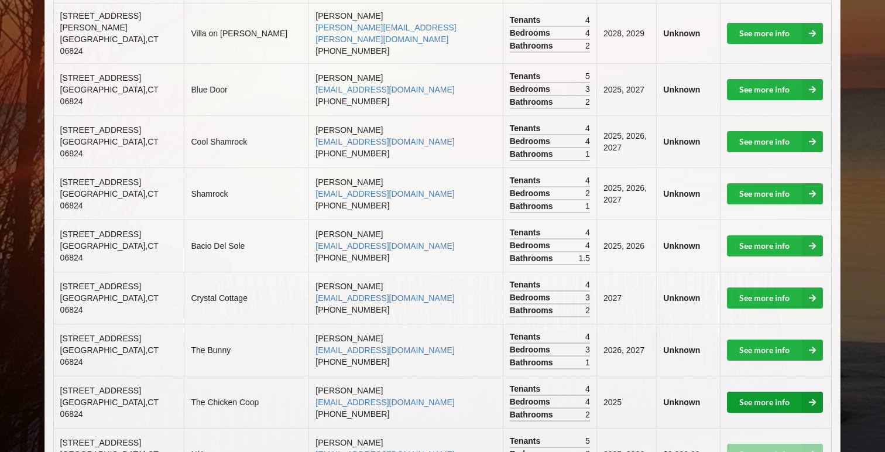
click at [802, 392] on icon at bounding box center [812, 402] width 21 height 21
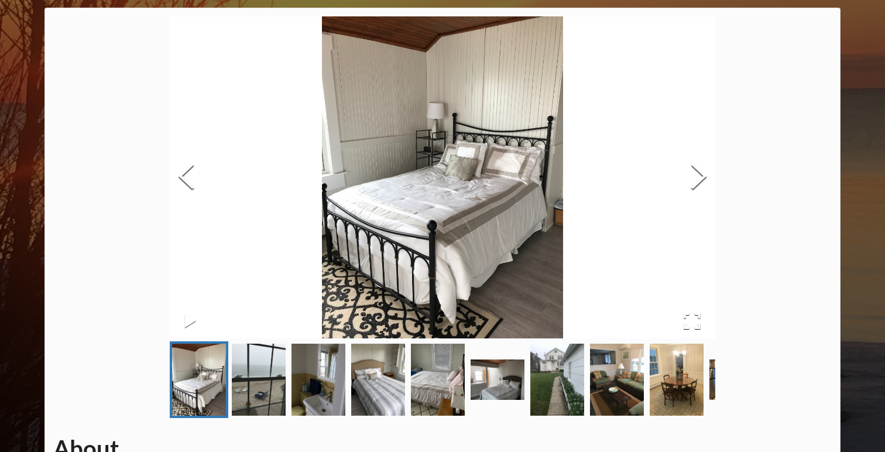
scroll to position [71, 0]
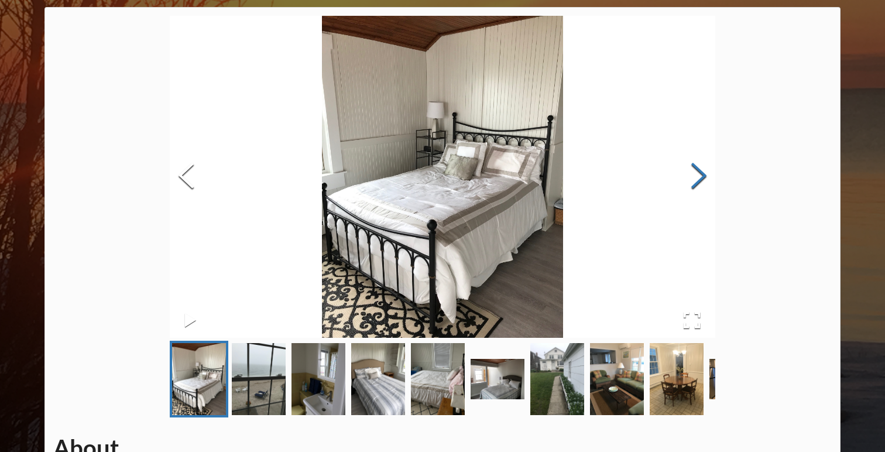
click at [695, 179] on button "Next Slide" at bounding box center [699, 177] width 33 height 106
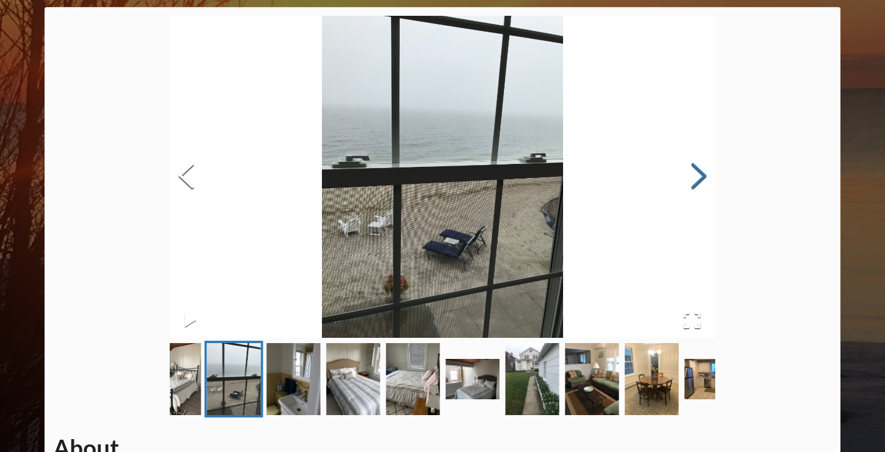
click at [695, 179] on button "Next Slide" at bounding box center [699, 177] width 33 height 106
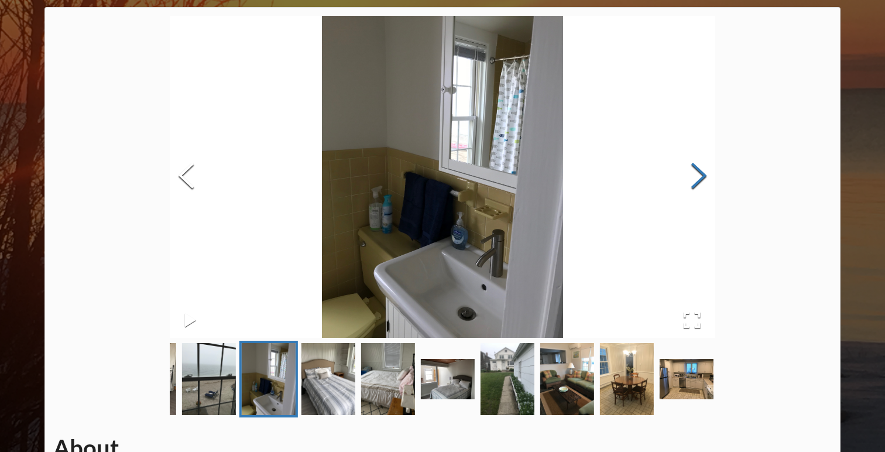
click at [696, 179] on button "Next Slide" at bounding box center [699, 177] width 33 height 106
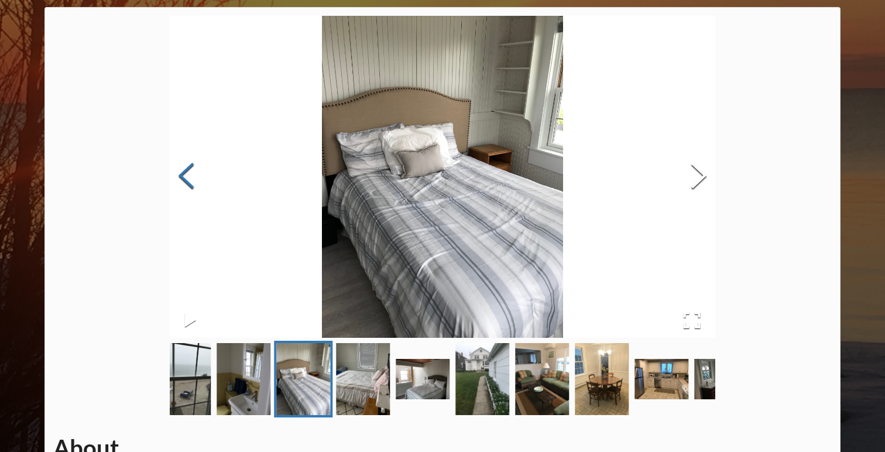
click at [179, 181] on button "Previous Slide" at bounding box center [186, 177] width 33 height 106
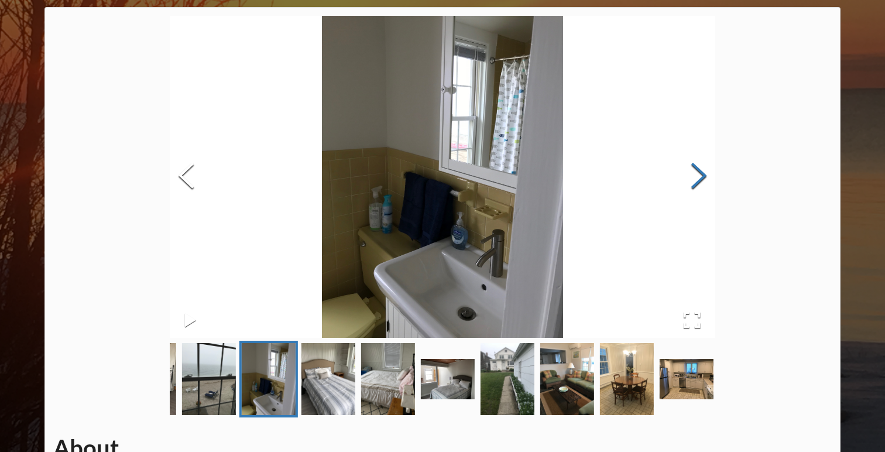
click at [700, 183] on button "Next Slide" at bounding box center [699, 177] width 33 height 106
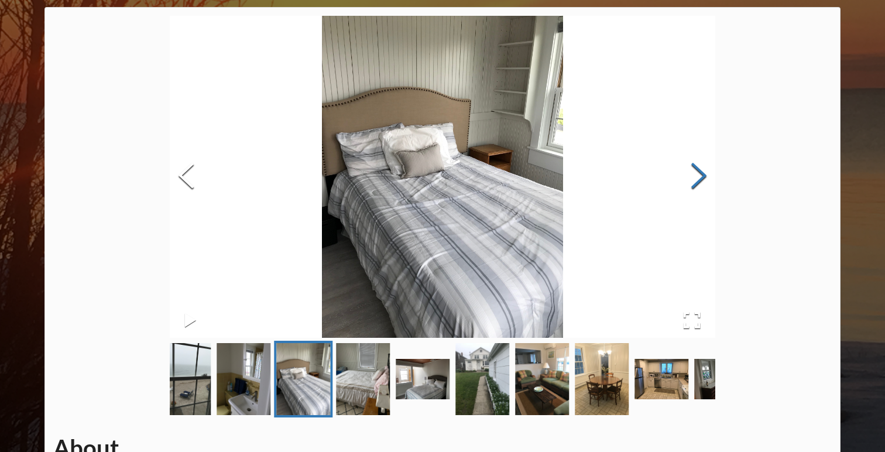
click at [697, 182] on button "Next Slide" at bounding box center [699, 177] width 33 height 106
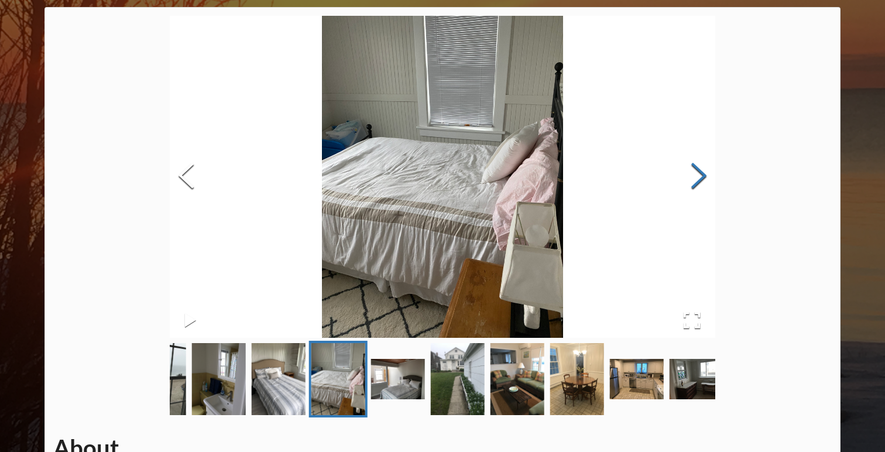
click at [697, 182] on button "Next Slide" at bounding box center [699, 177] width 33 height 106
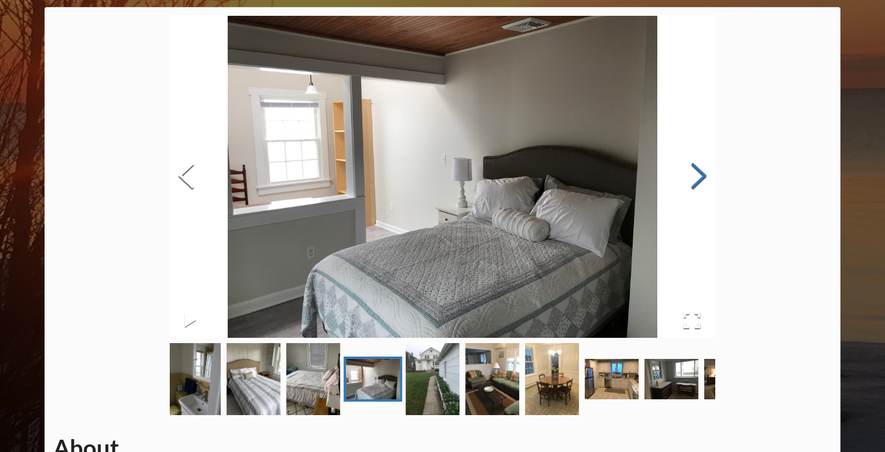
click at [697, 182] on button "Next Slide" at bounding box center [699, 177] width 33 height 106
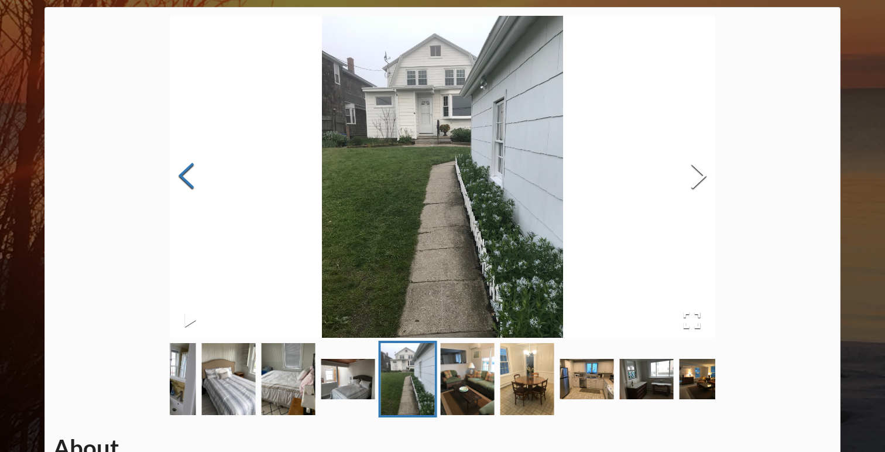
click at [181, 176] on button "Previous Slide" at bounding box center [186, 177] width 33 height 106
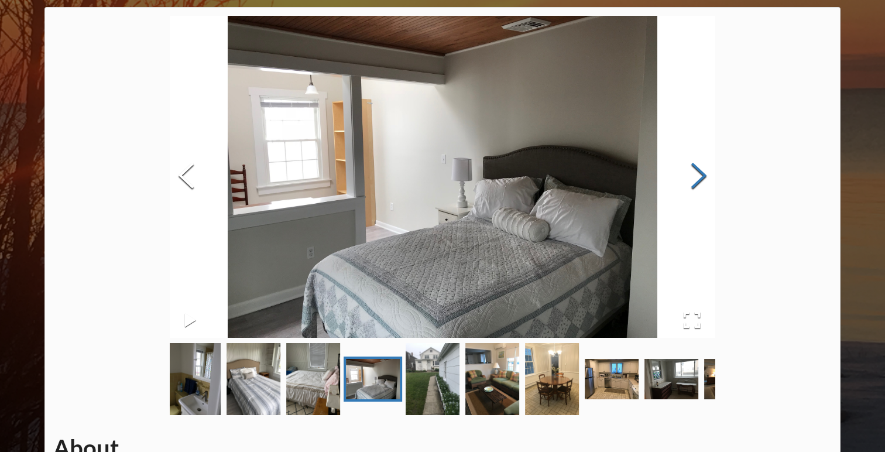
click at [699, 191] on button "Next Slide" at bounding box center [699, 177] width 33 height 106
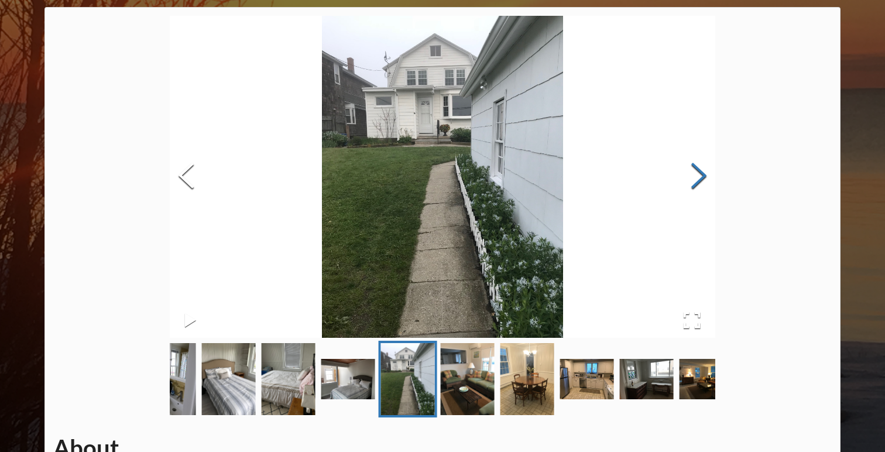
click at [699, 191] on button "Next Slide" at bounding box center [699, 177] width 33 height 106
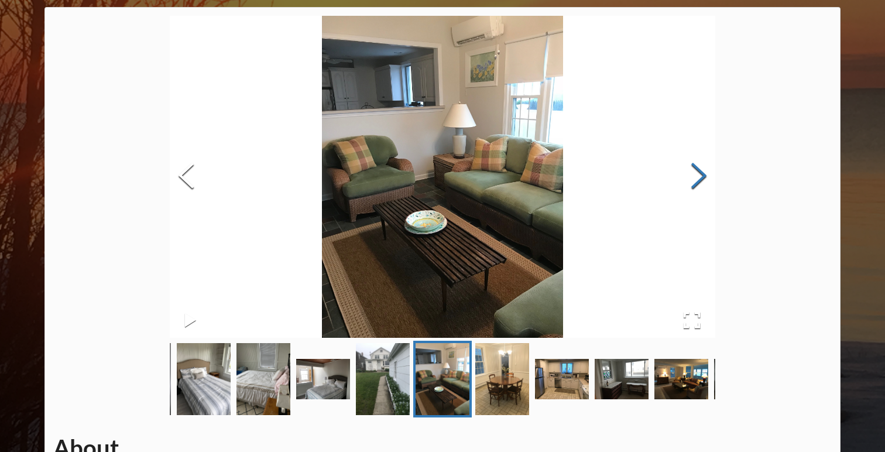
click at [696, 186] on button "Next Slide" at bounding box center [699, 177] width 33 height 106
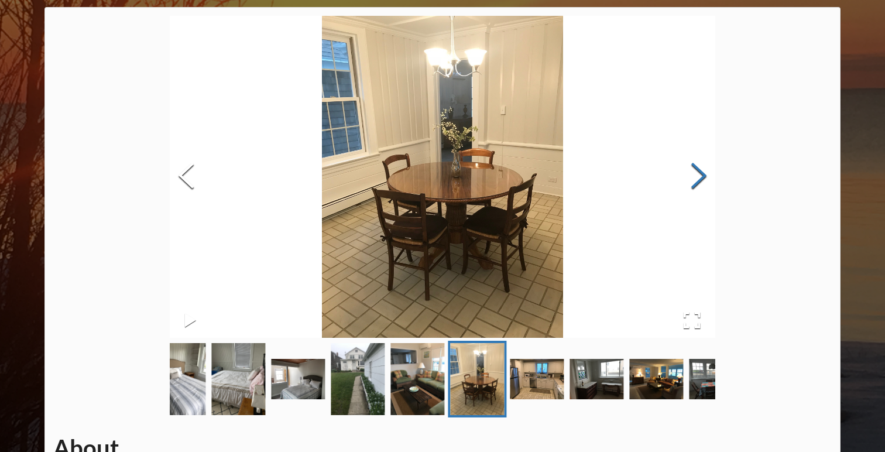
click at [696, 186] on button "Next Slide" at bounding box center [699, 177] width 33 height 106
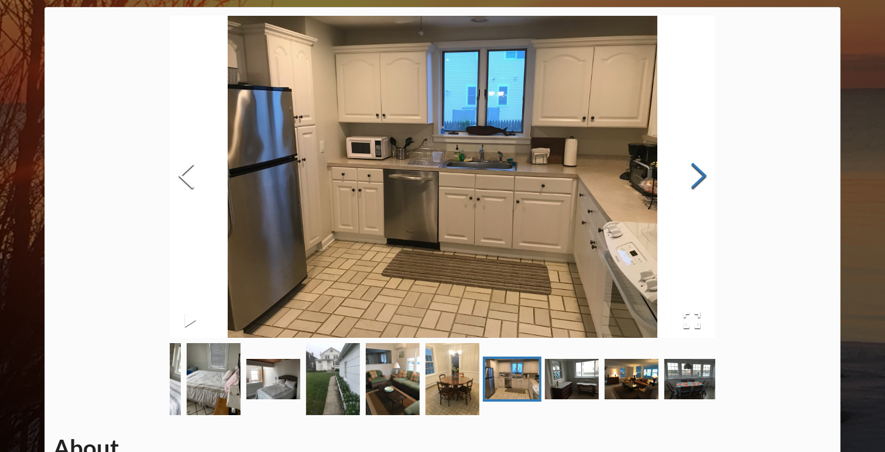
click at [695, 187] on button "Next Slide" at bounding box center [699, 177] width 33 height 106
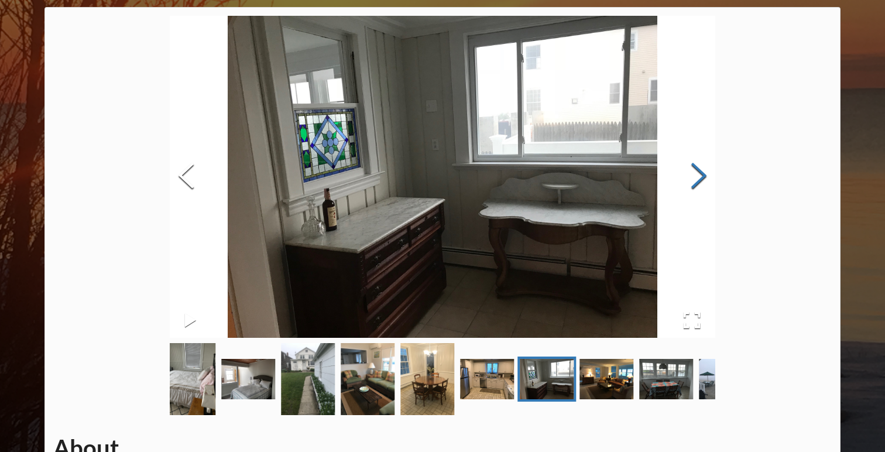
click at [695, 187] on button "Next Slide" at bounding box center [699, 177] width 33 height 106
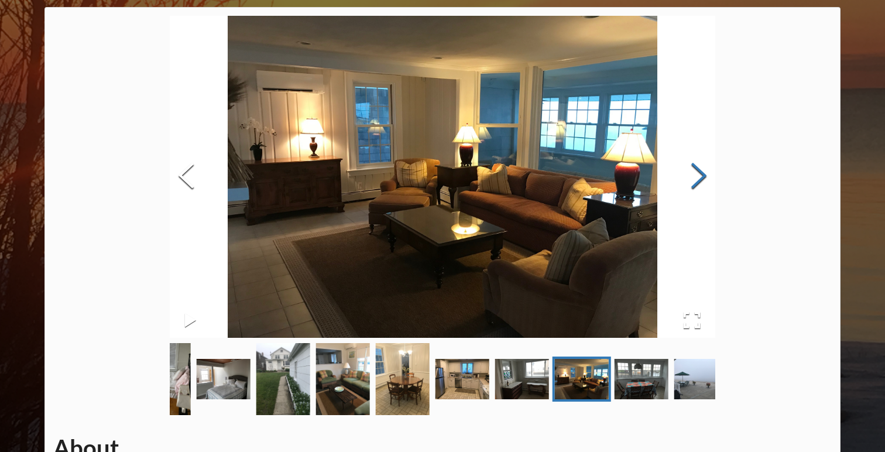
click at [694, 186] on button "Next Slide" at bounding box center [699, 177] width 33 height 106
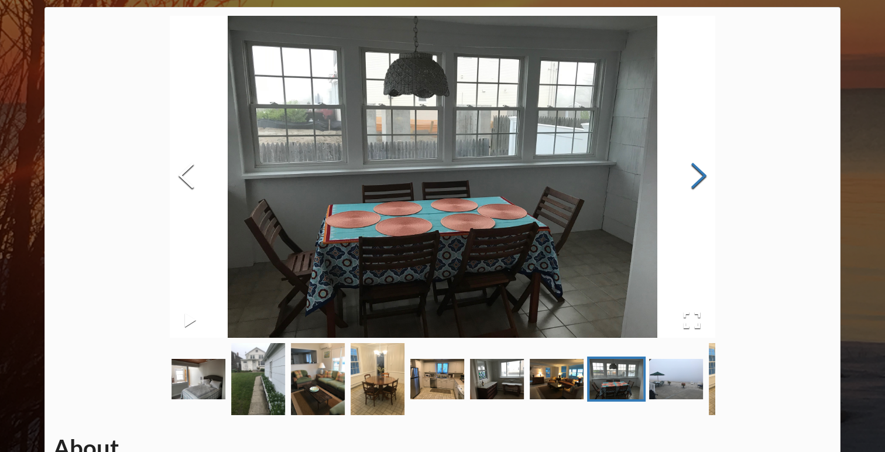
click at [694, 186] on button "Next Slide" at bounding box center [699, 177] width 33 height 106
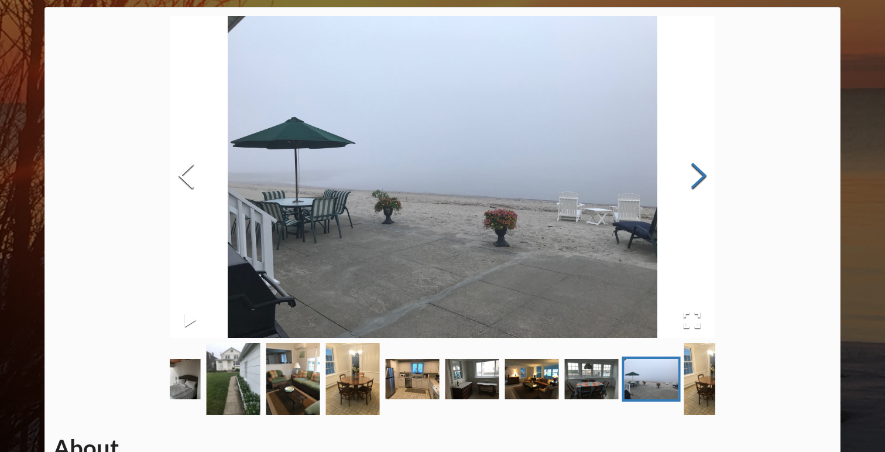
click at [695, 188] on button "Next Slide" at bounding box center [699, 177] width 33 height 106
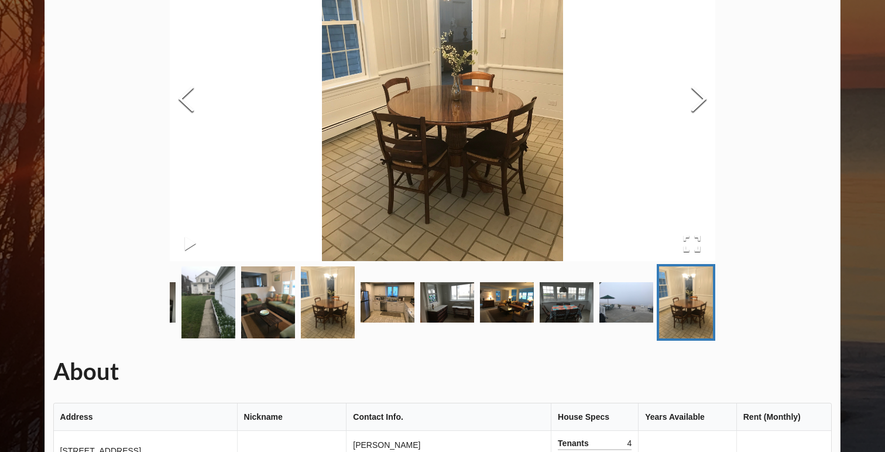
scroll to position [0, 0]
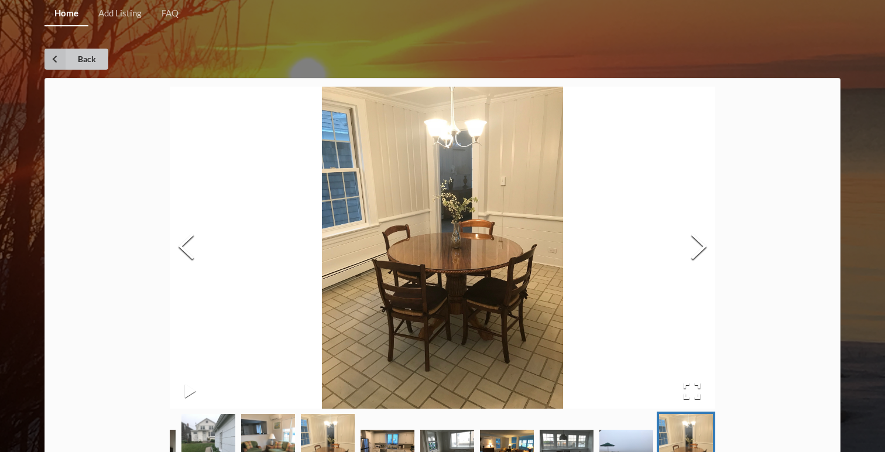
click at [54, 51] on icon at bounding box center [54, 59] width 21 height 21
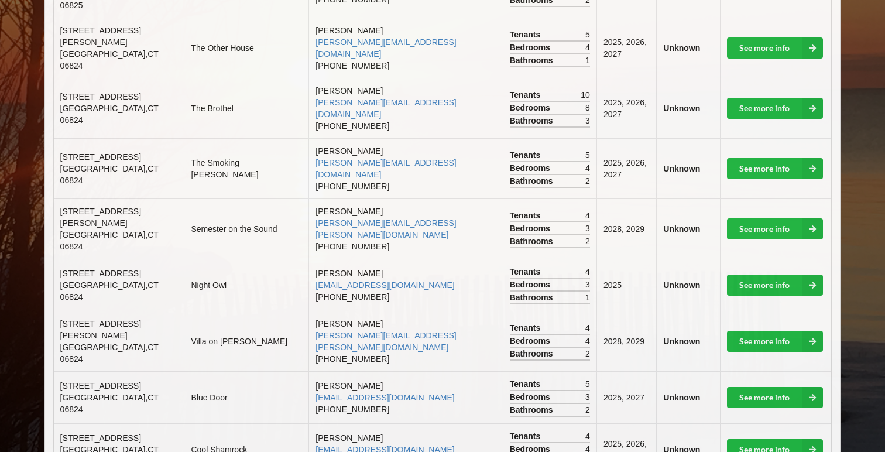
scroll to position [503, 0]
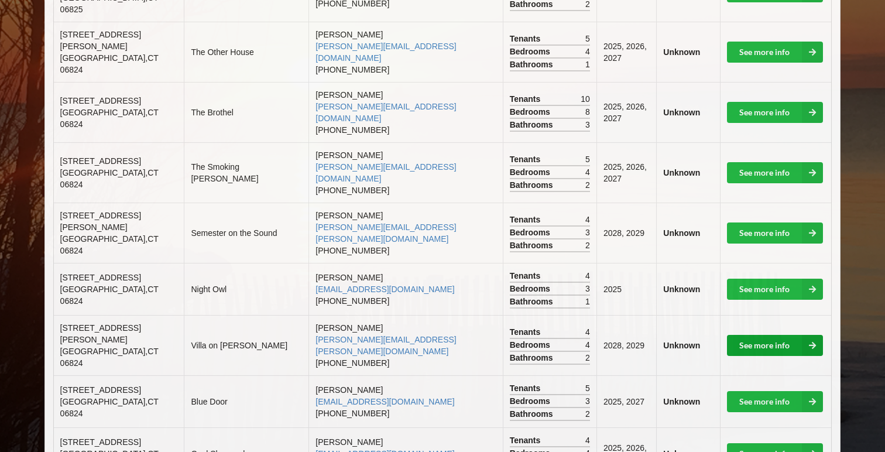
click at [756, 335] on link "See more info" at bounding box center [775, 345] width 96 height 21
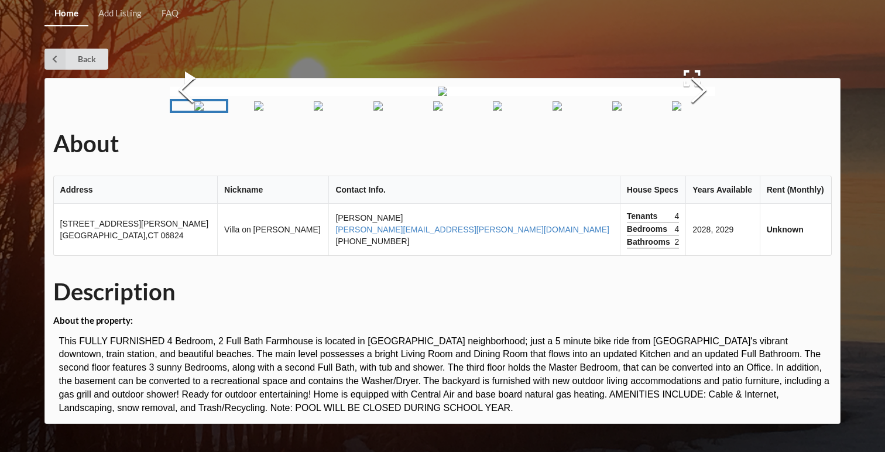
scroll to position [334, 0]
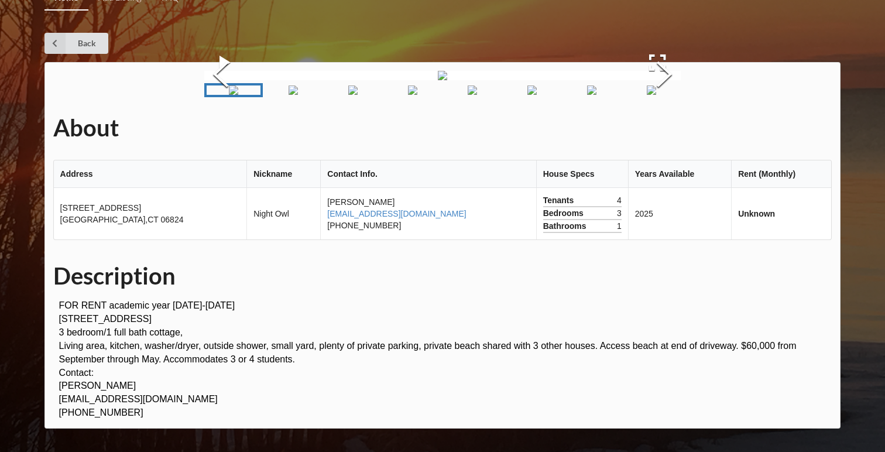
scroll to position [79, 0]
click at [536, 95] on img "Go to Slide 6" at bounding box center [531, 89] width 9 height 9
click at [596, 95] on img "Go to Slide 7" at bounding box center [591, 89] width 9 height 9
click at [668, 129] on button "Next Slide" at bounding box center [664, 76] width 33 height 106
click at [229, 95] on img "Go to Slide 1" at bounding box center [233, 89] width 9 height 9
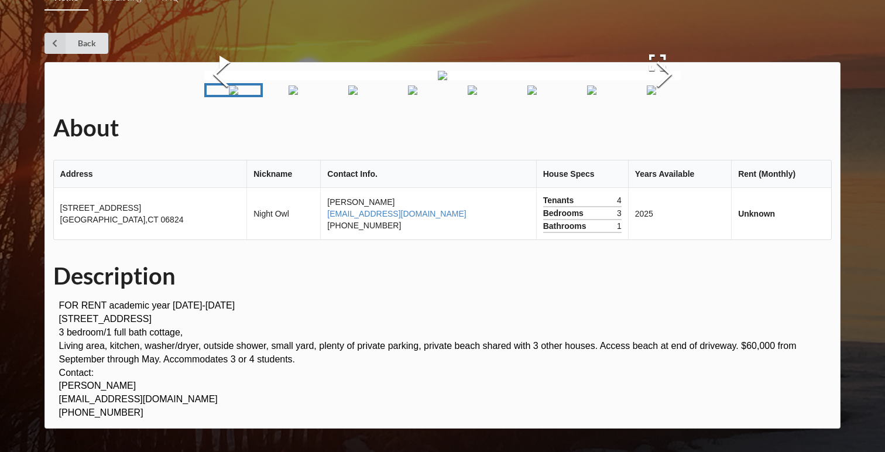
click at [656, 95] on img "Go to Slide 8" at bounding box center [651, 89] width 9 height 9
click at [238, 95] on img "Go to Slide 1" at bounding box center [233, 89] width 9 height 9
click at [671, 129] on button "Next Slide" at bounding box center [664, 76] width 33 height 106
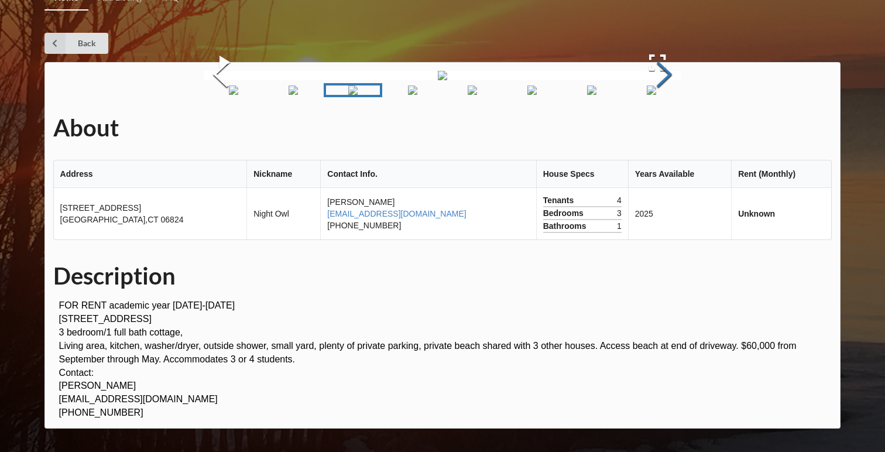
click at [671, 129] on button "Next Slide" at bounding box center [664, 76] width 33 height 106
click at [670, 129] on button "Next Slide" at bounding box center [664, 76] width 33 height 106
click at [669, 129] on button "Next Slide" at bounding box center [664, 76] width 33 height 106
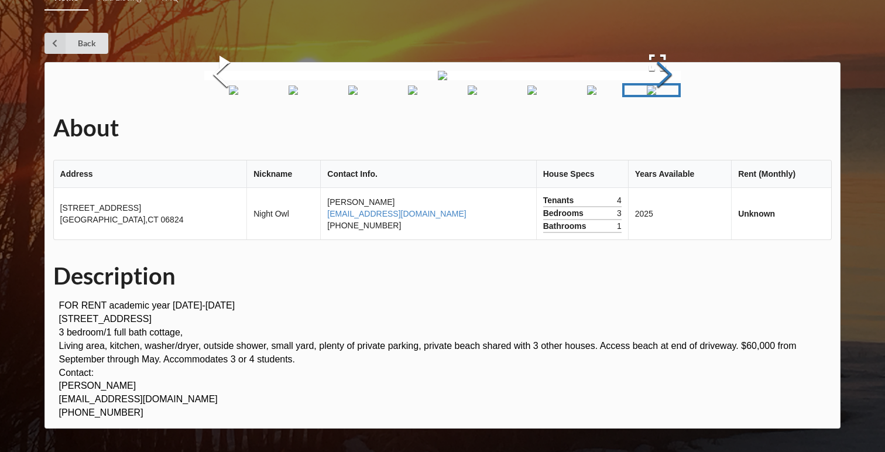
click at [667, 129] on button "Next Slide" at bounding box center [664, 76] width 33 height 106
click at [469, 95] on img "Go to Slide 5" at bounding box center [472, 89] width 9 height 9
click at [417, 95] on img "Go to Slide 4" at bounding box center [412, 89] width 9 height 9
click at [358, 95] on img "Go to Slide 3" at bounding box center [352, 89] width 9 height 9
click at [588, 95] on img "Go to Slide 7" at bounding box center [591, 89] width 9 height 9
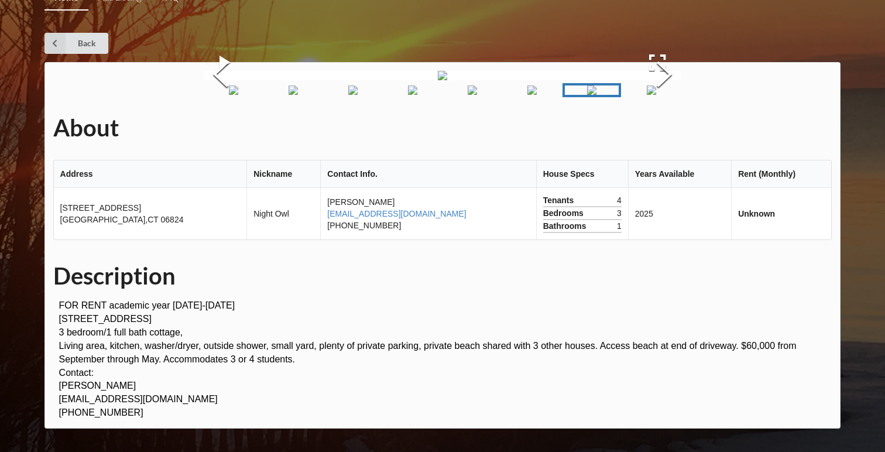
click at [647, 95] on img "Go to Slide 8" at bounding box center [651, 89] width 9 height 9
click at [408, 95] on img "Go to Slide 4" at bounding box center [412, 89] width 9 height 9
click at [468, 95] on img "Go to Slide 5" at bounding box center [472, 89] width 9 height 9
